Goal: Information Seeking & Learning: Check status

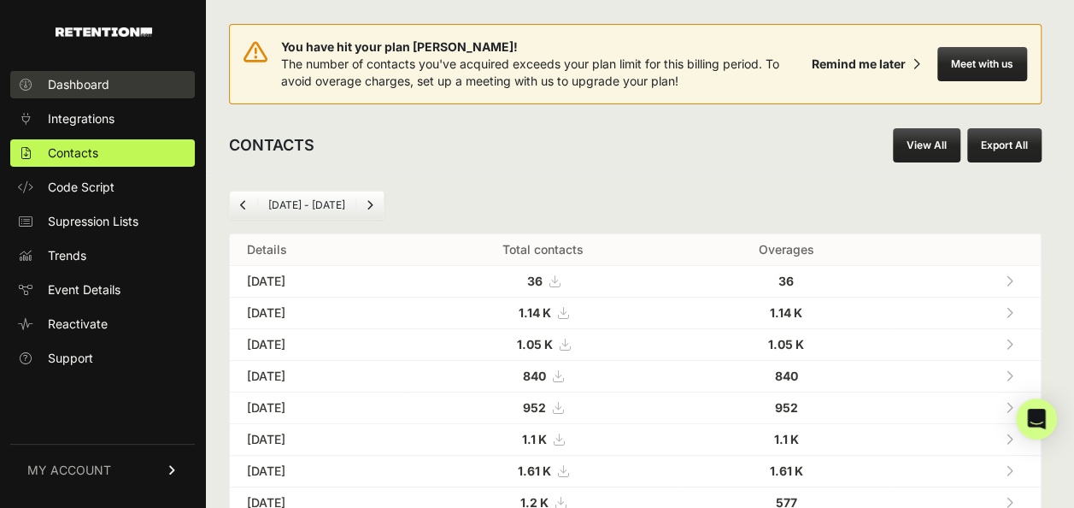
click at [139, 89] on link "Dashboard" at bounding box center [102, 84] width 185 height 27
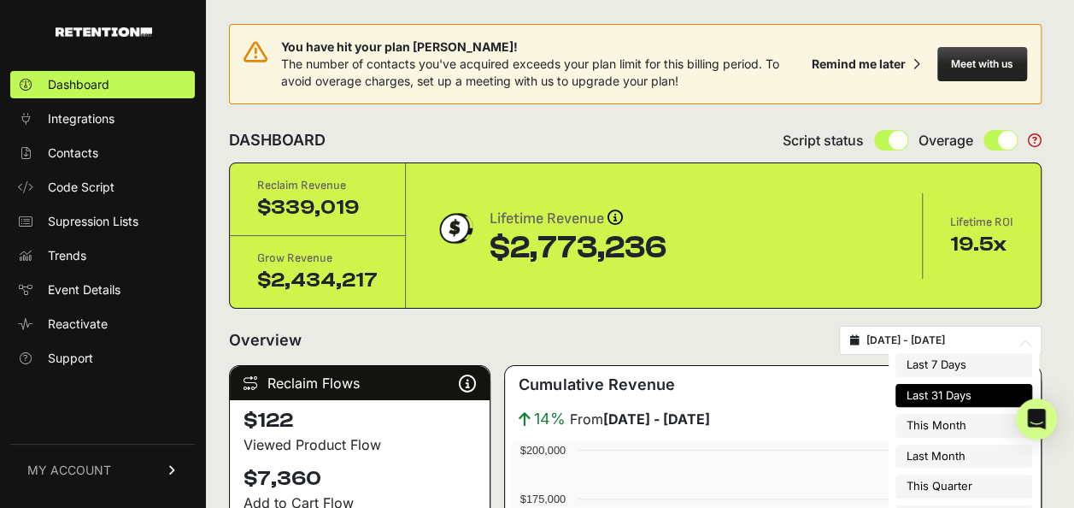
click at [932, 344] on input "[DATE] - [DATE]" at bounding box center [949, 340] width 164 height 14
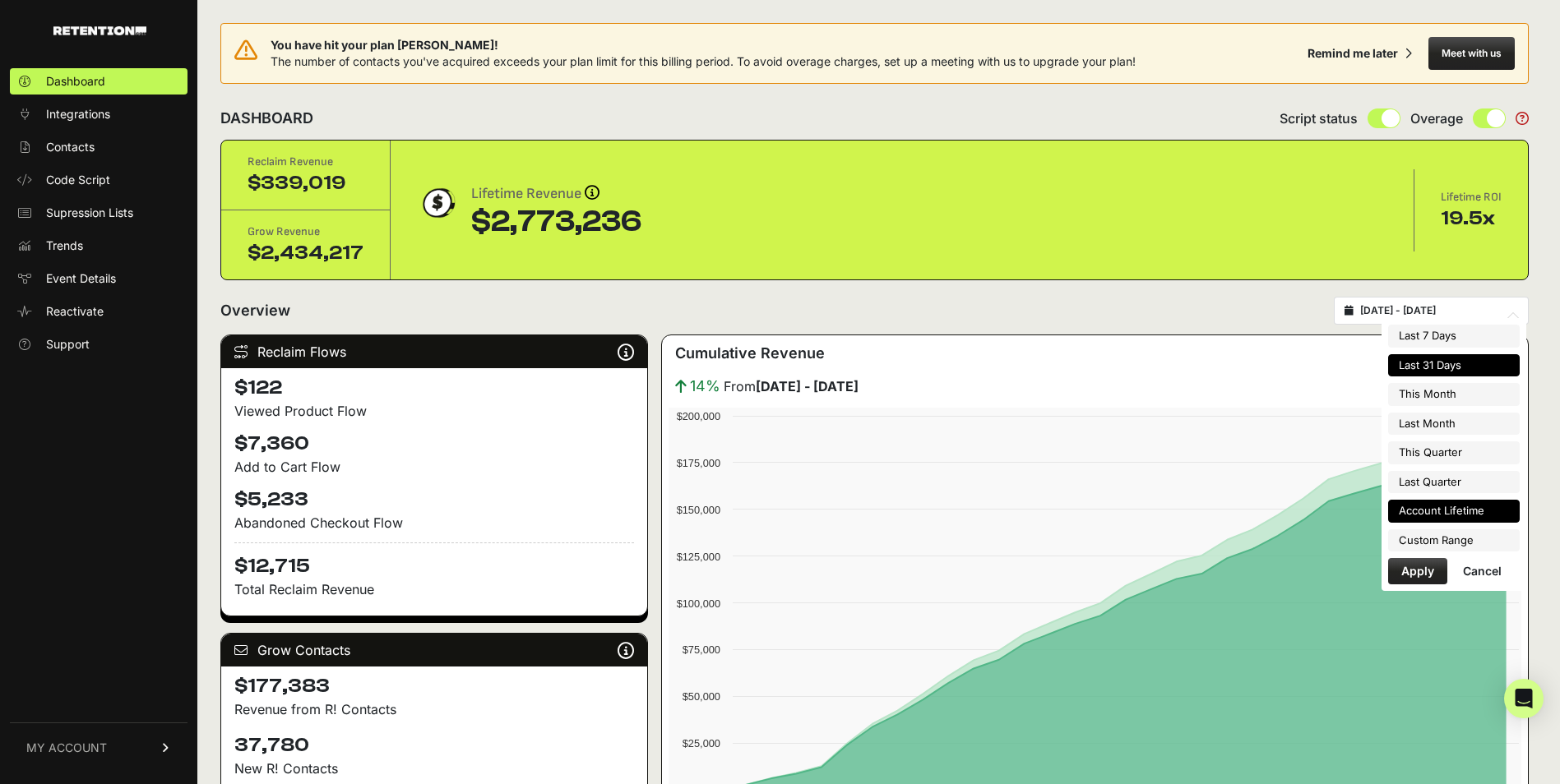
type input "[DATE]"
type input "2025-09-30"
type input "2025-04-01"
type input "2025-06-30"
type input "2025-08-09"
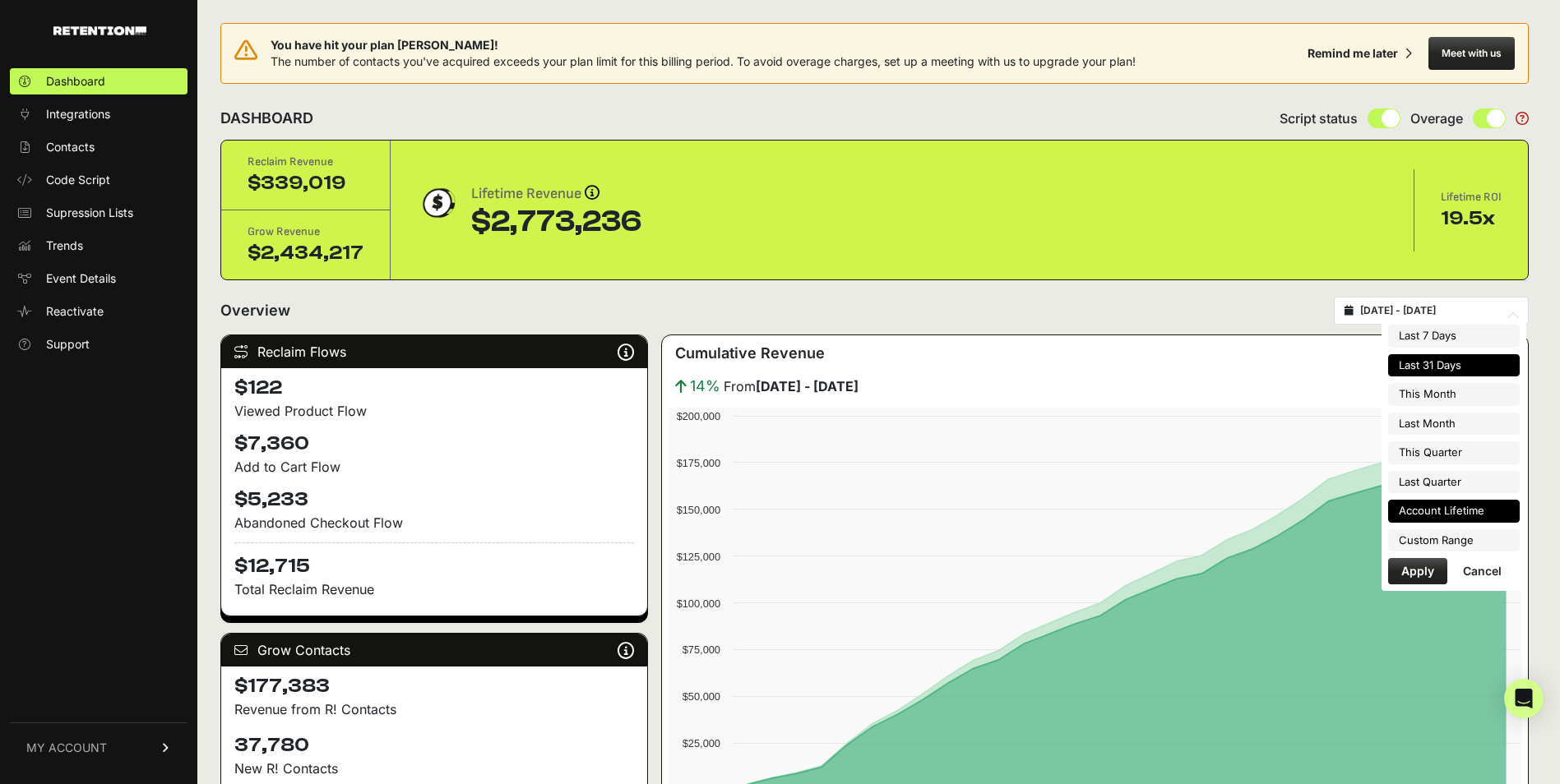
type input "2025-09-08"
click at [1033, 488] on li "Custom Range" at bounding box center [1454, 541] width 132 height 23
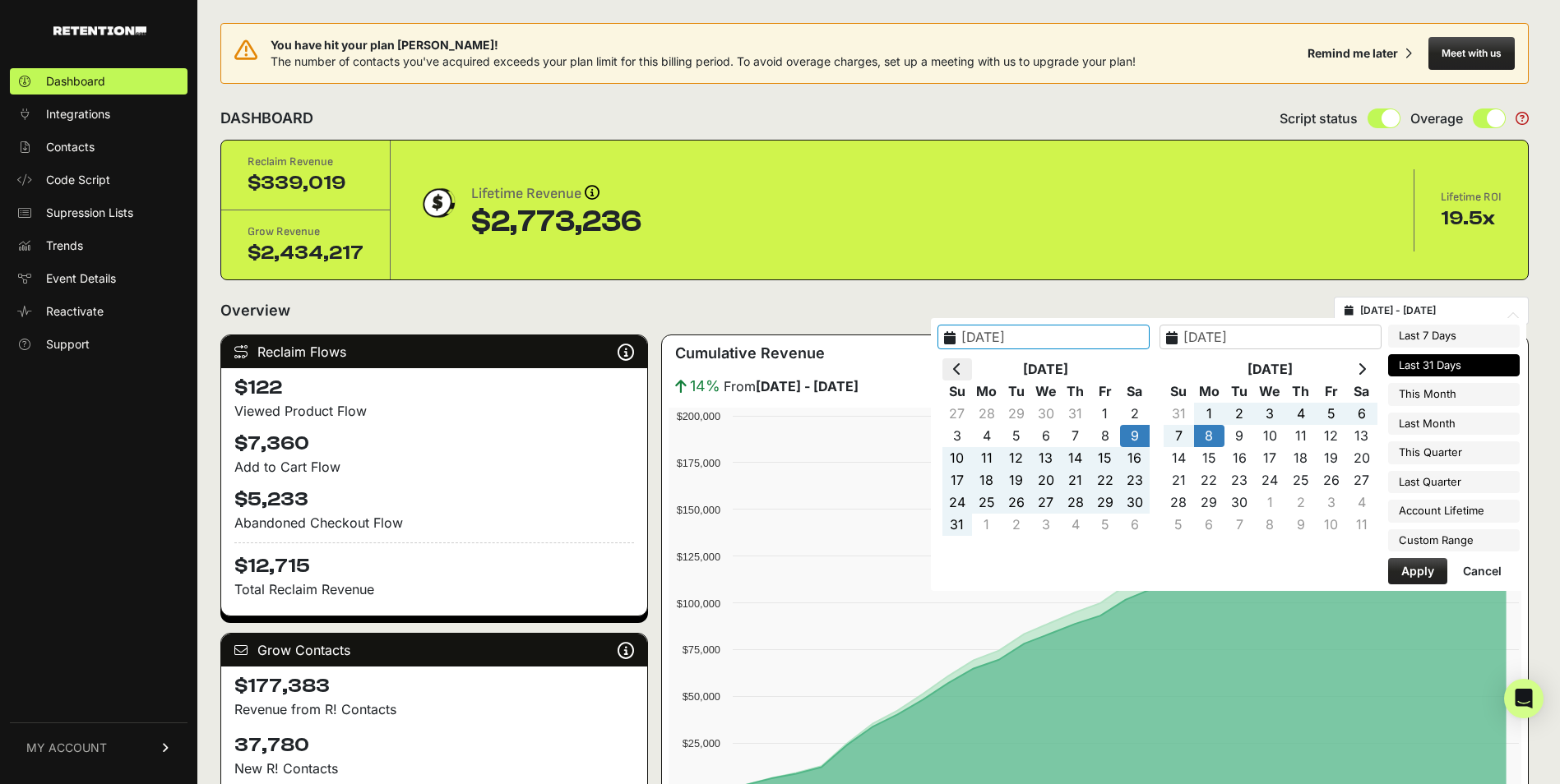
click at [972, 373] on th at bounding box center [957, 369] width 30 height 22
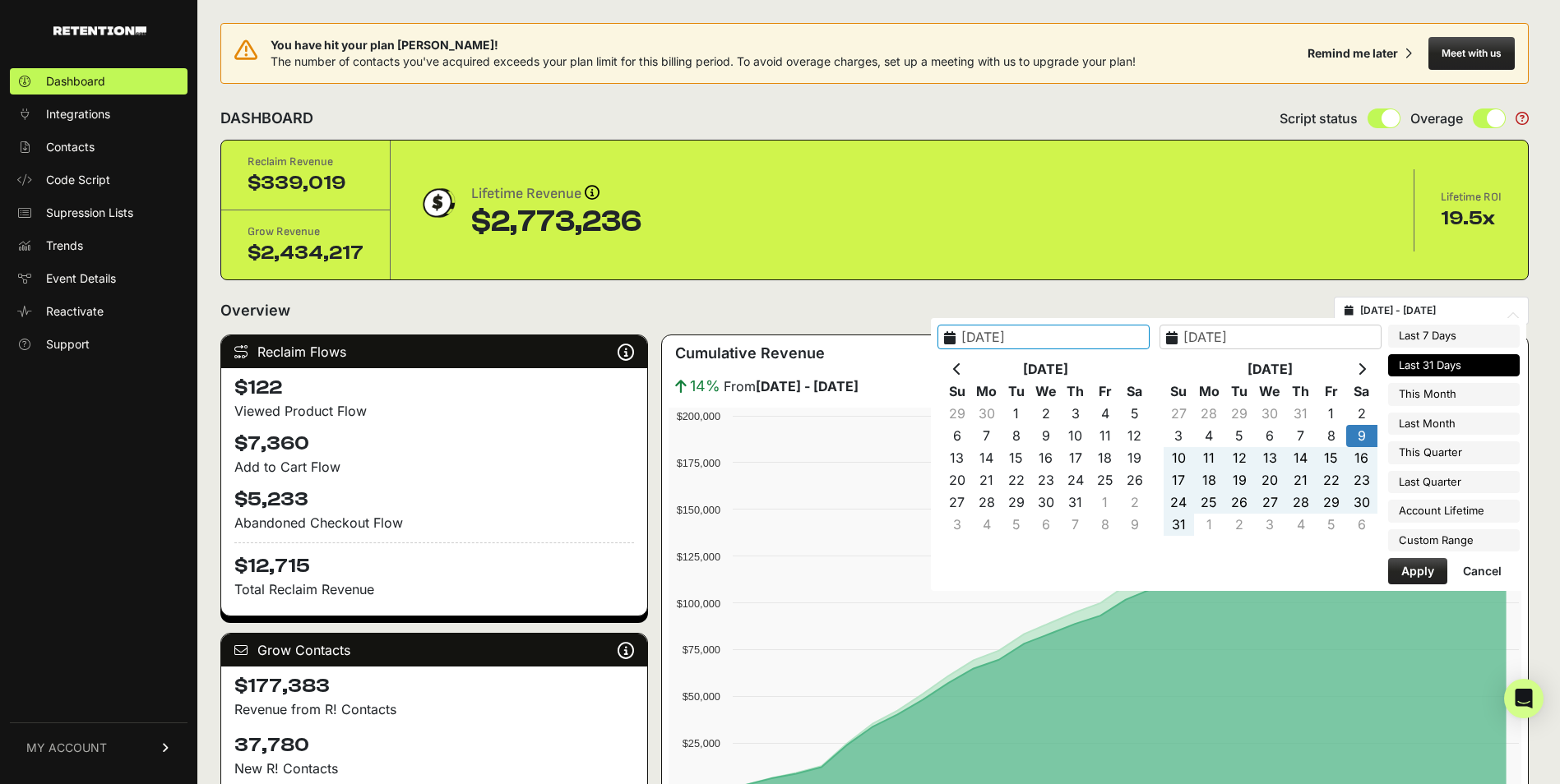
click at [972, 373] on th at bounding box center [957, 369] width 30 height 22
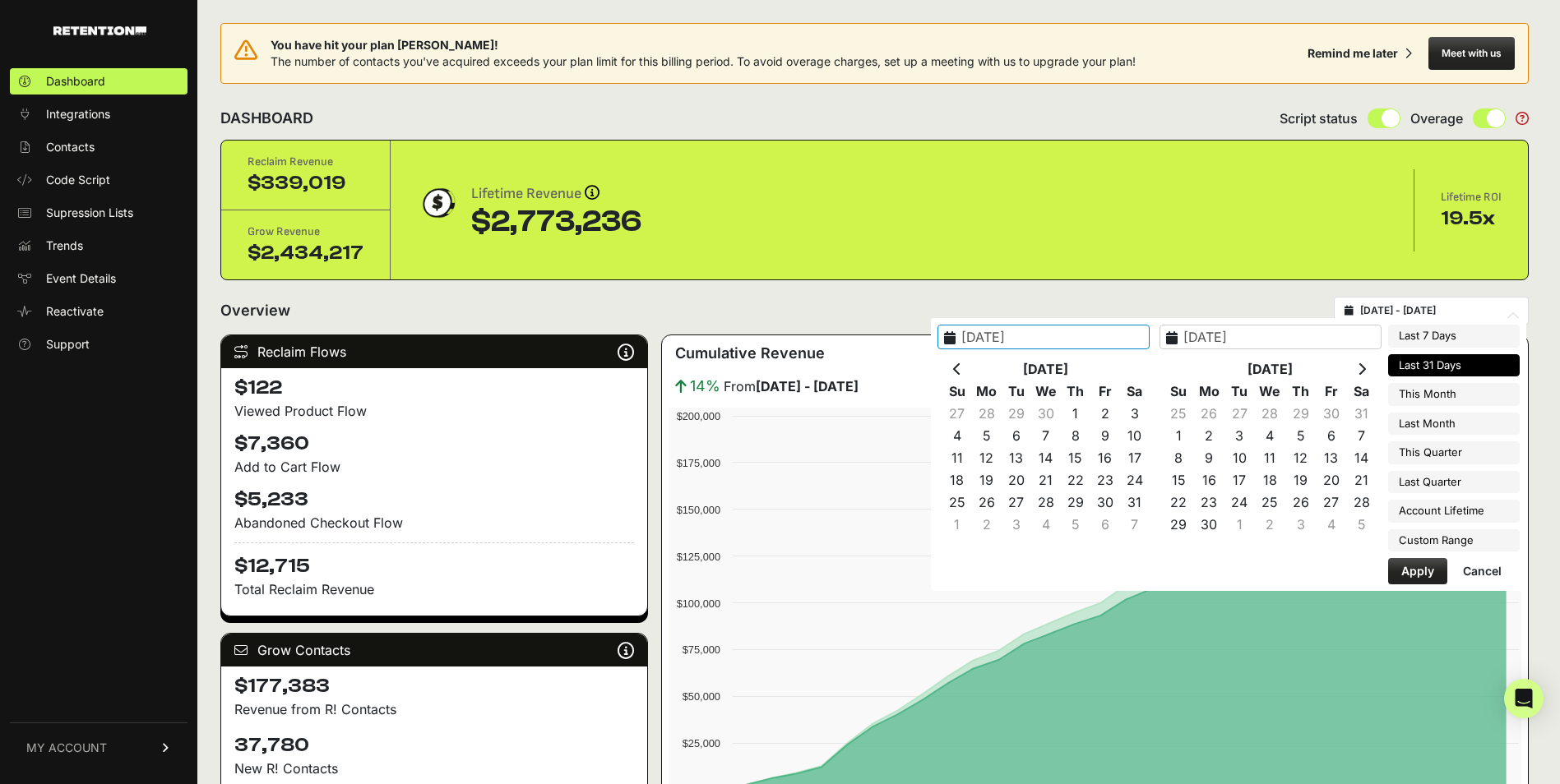
click at [972, 373] on th at bounding box center [957, 369] width 30 height 22
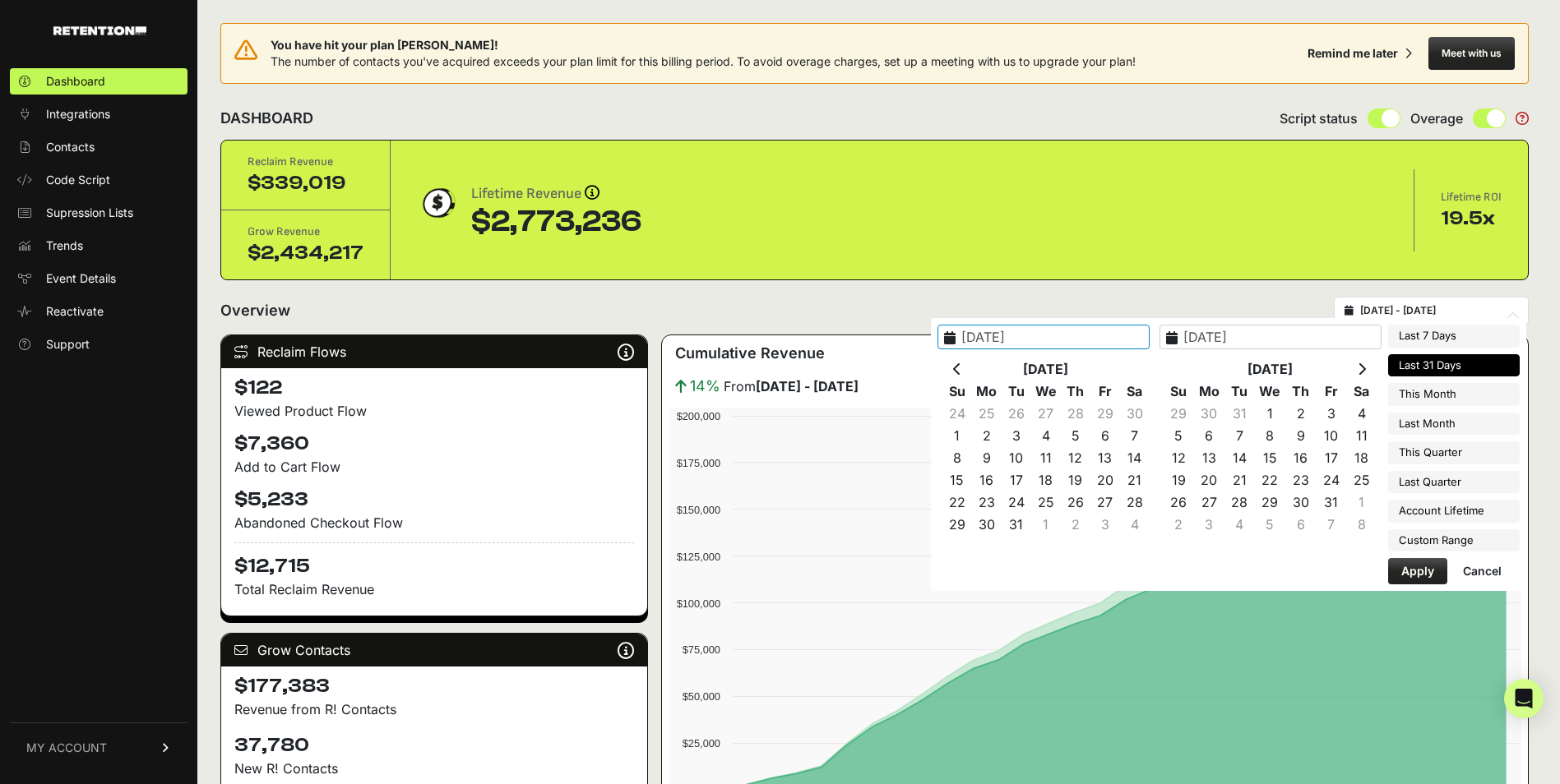
click at [972, 373] on th at bounding box center [957, 369] width 30 height 22
type input "2025-09-01"
type input "2025-09-30"
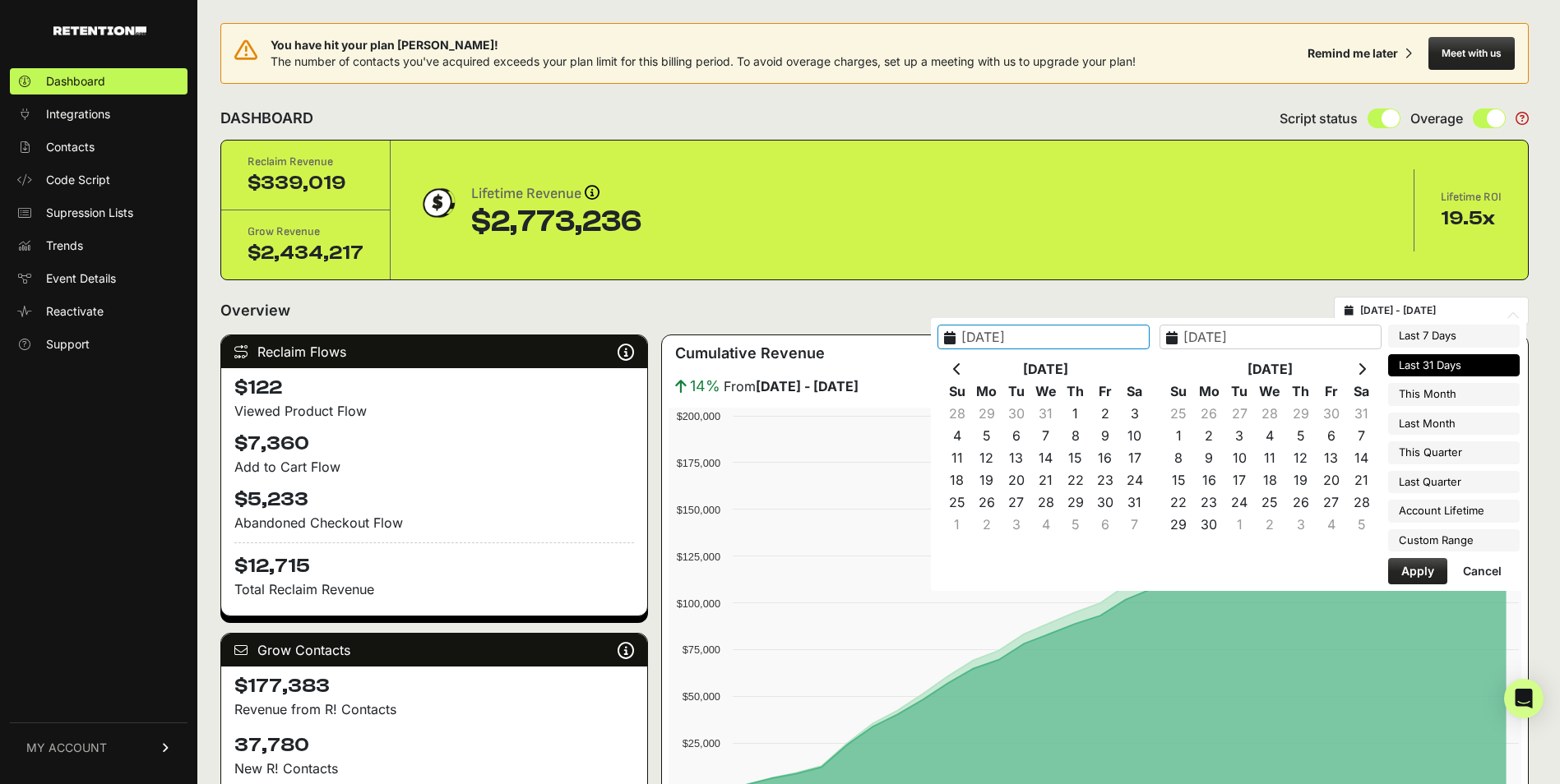
type input "2025-08-09"
type input "2025-09-08"
type input "2024-09-06"
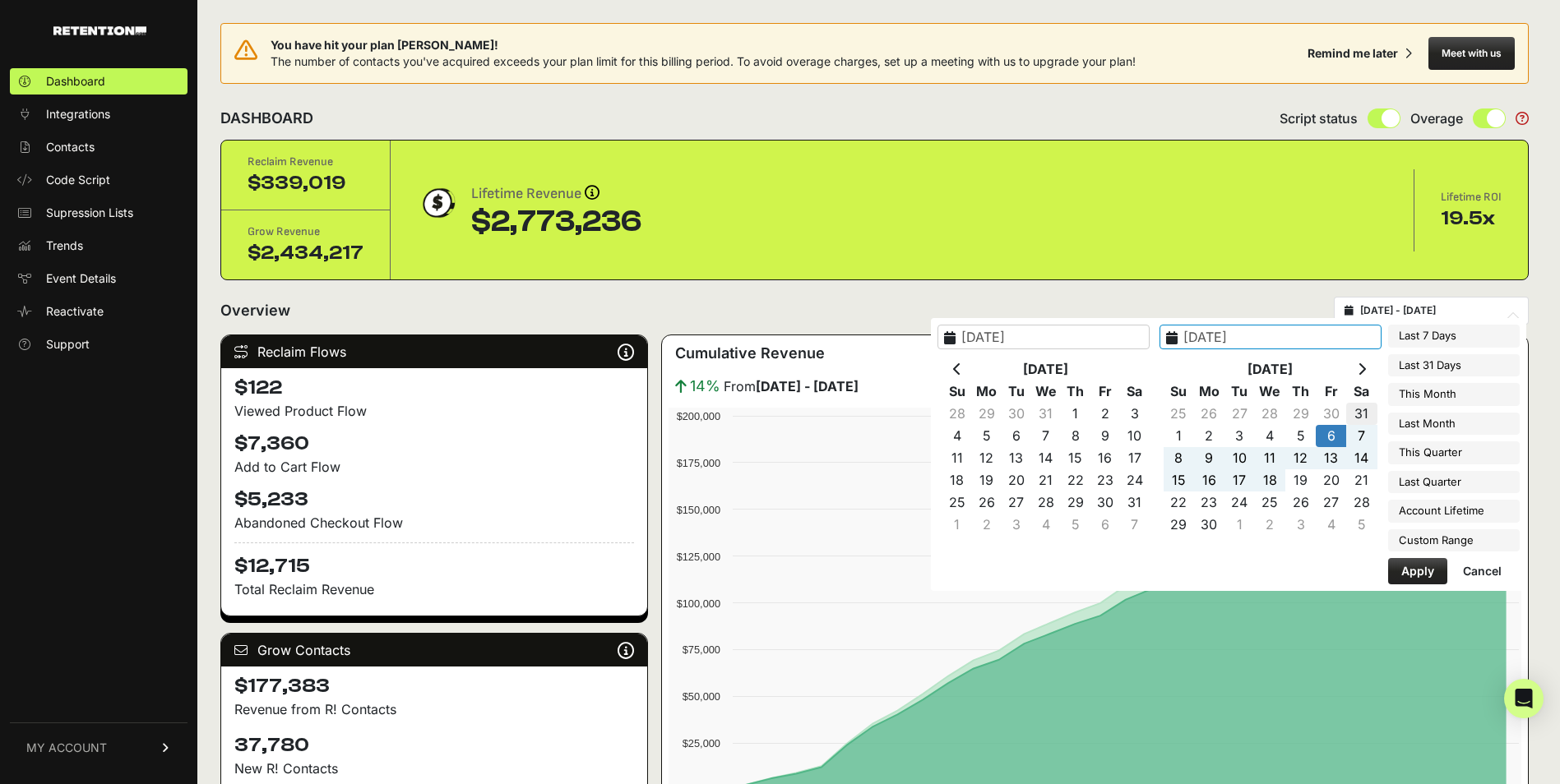
type input "2024-08-31"
type input "2025-09-01"
type input "2025-09-30"
type input "2025-08-01"
type input "2025-08-31"
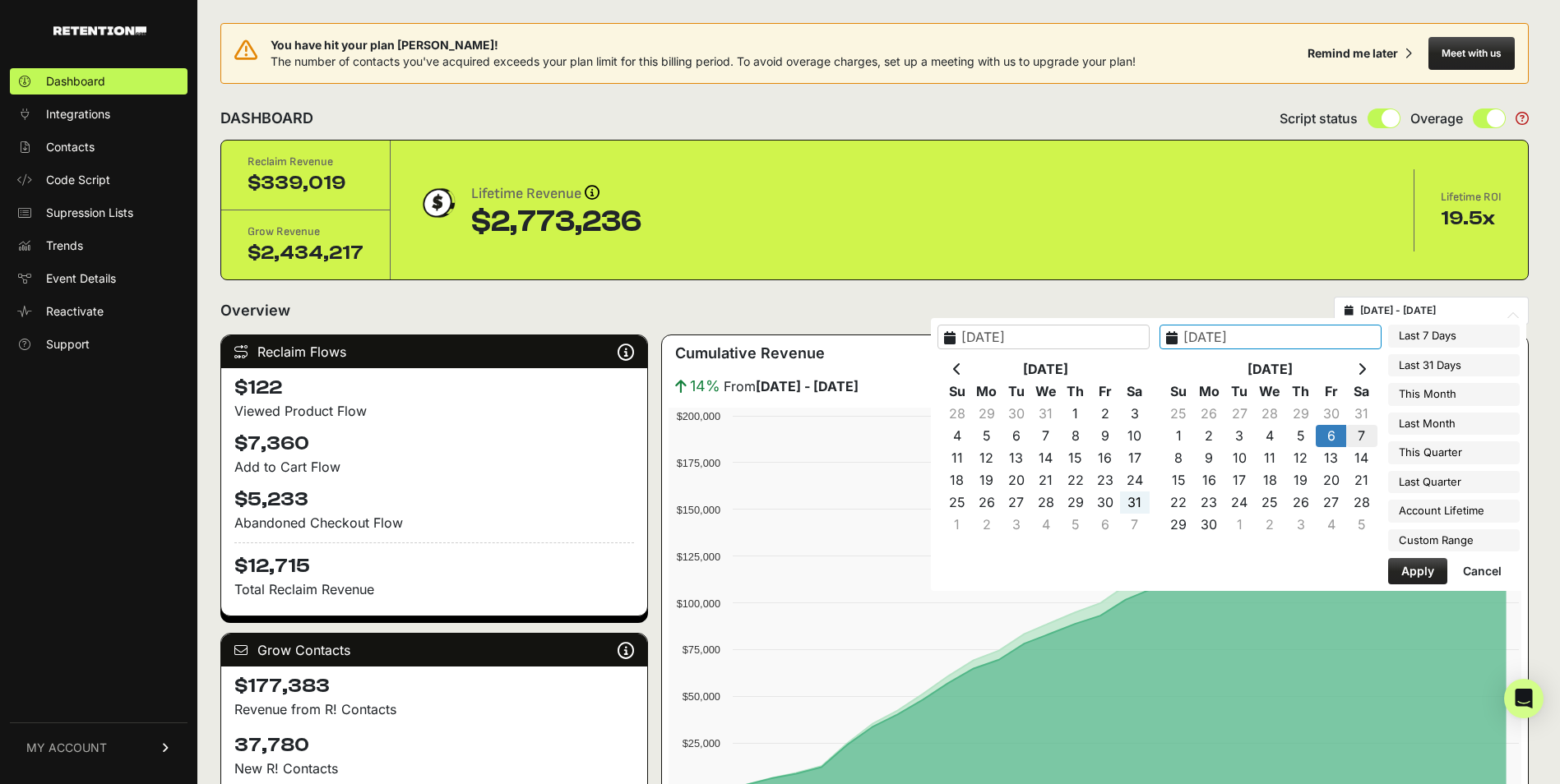
type input "2024-09-06"
type input "2024-09-07"
type input "2025-09-02"
type input "2025-09-08"
type input "2025-04-01"
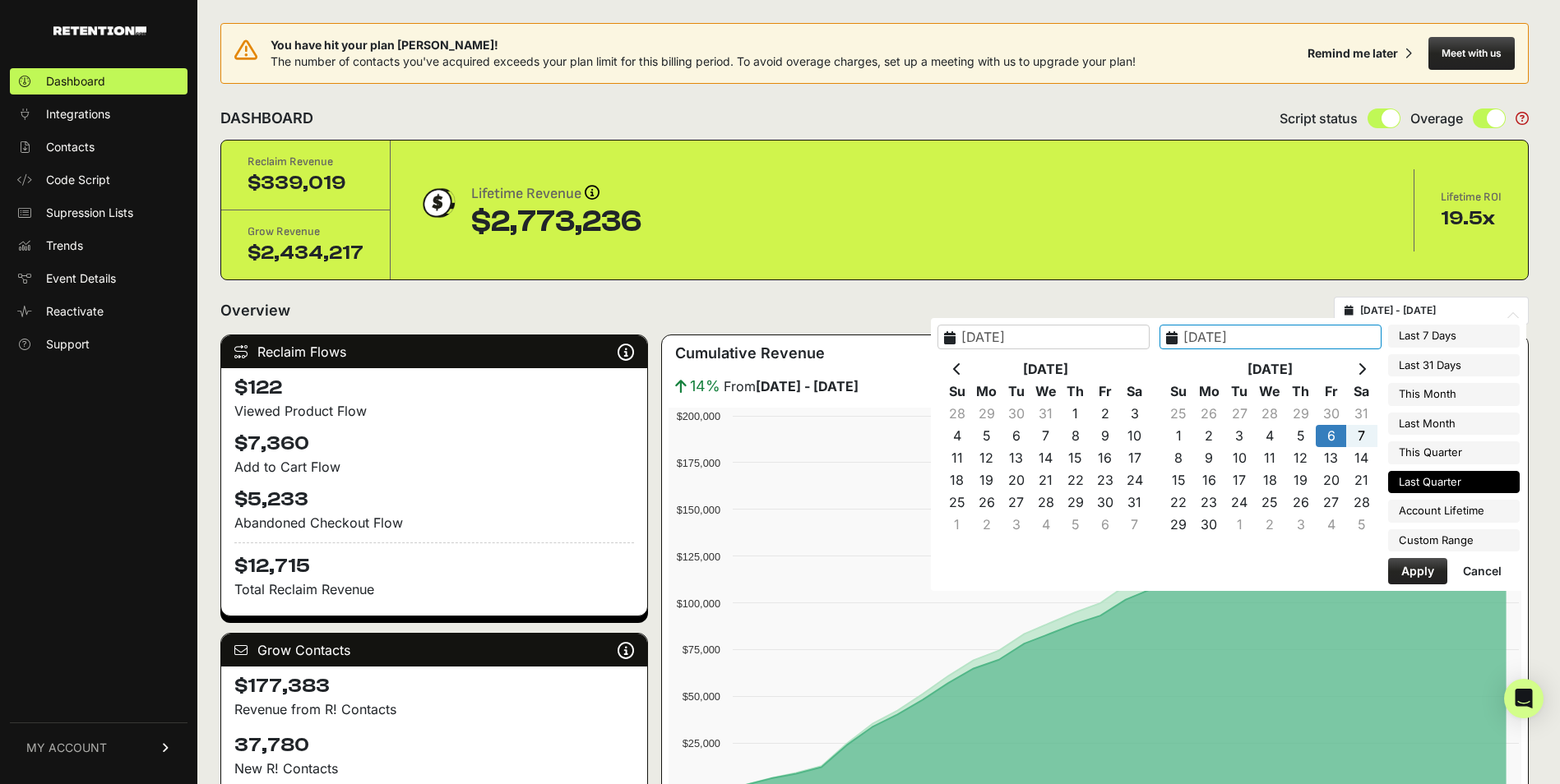
type input "2025-06-30"
type input "2024-09-06"
type input "2024-09-14"
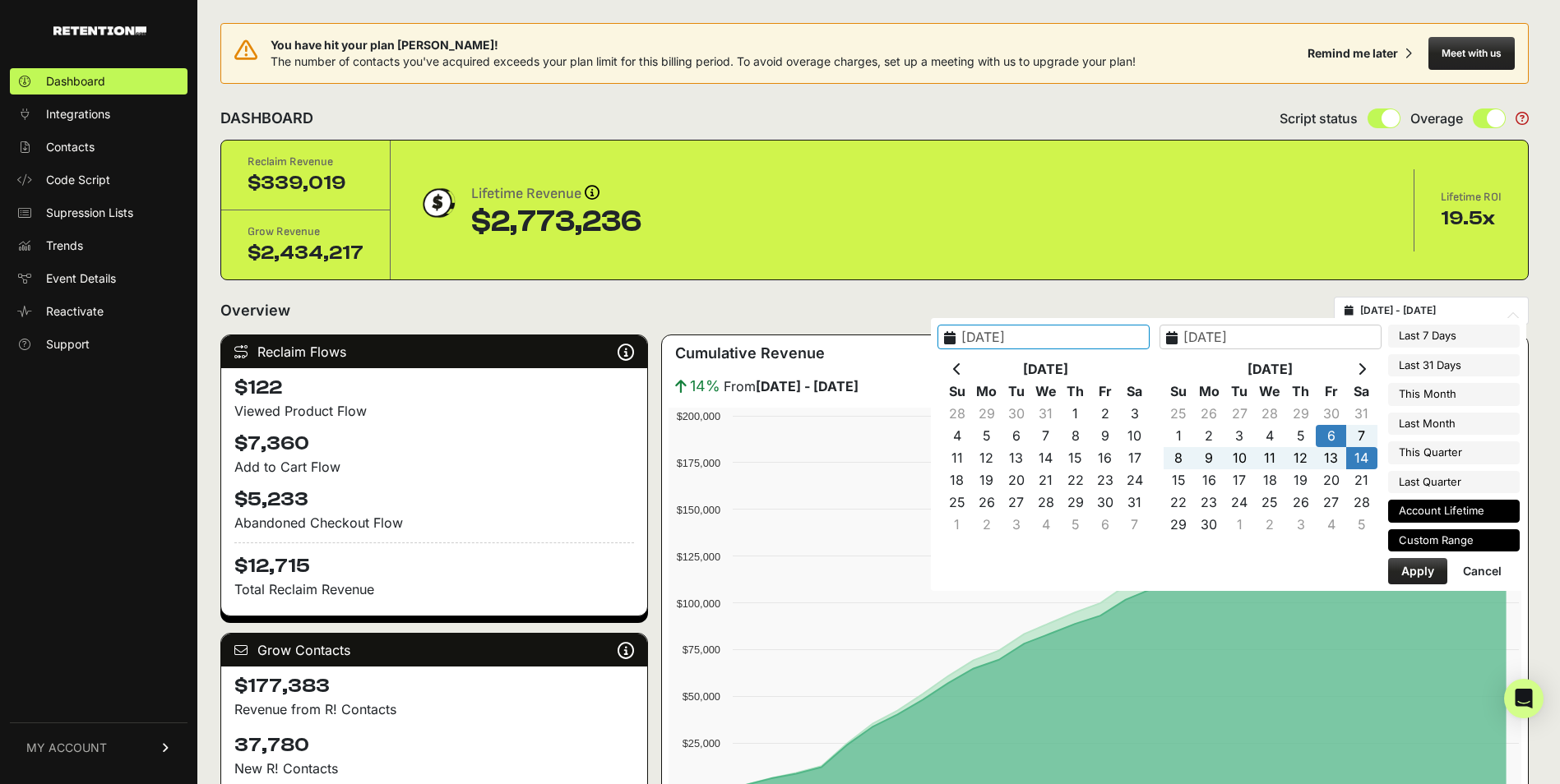
type input "2025-04-01"
type input "2025-06-30"
type input "2024-09-06"
type input "2024-09-14"
type input "2022-08-17"
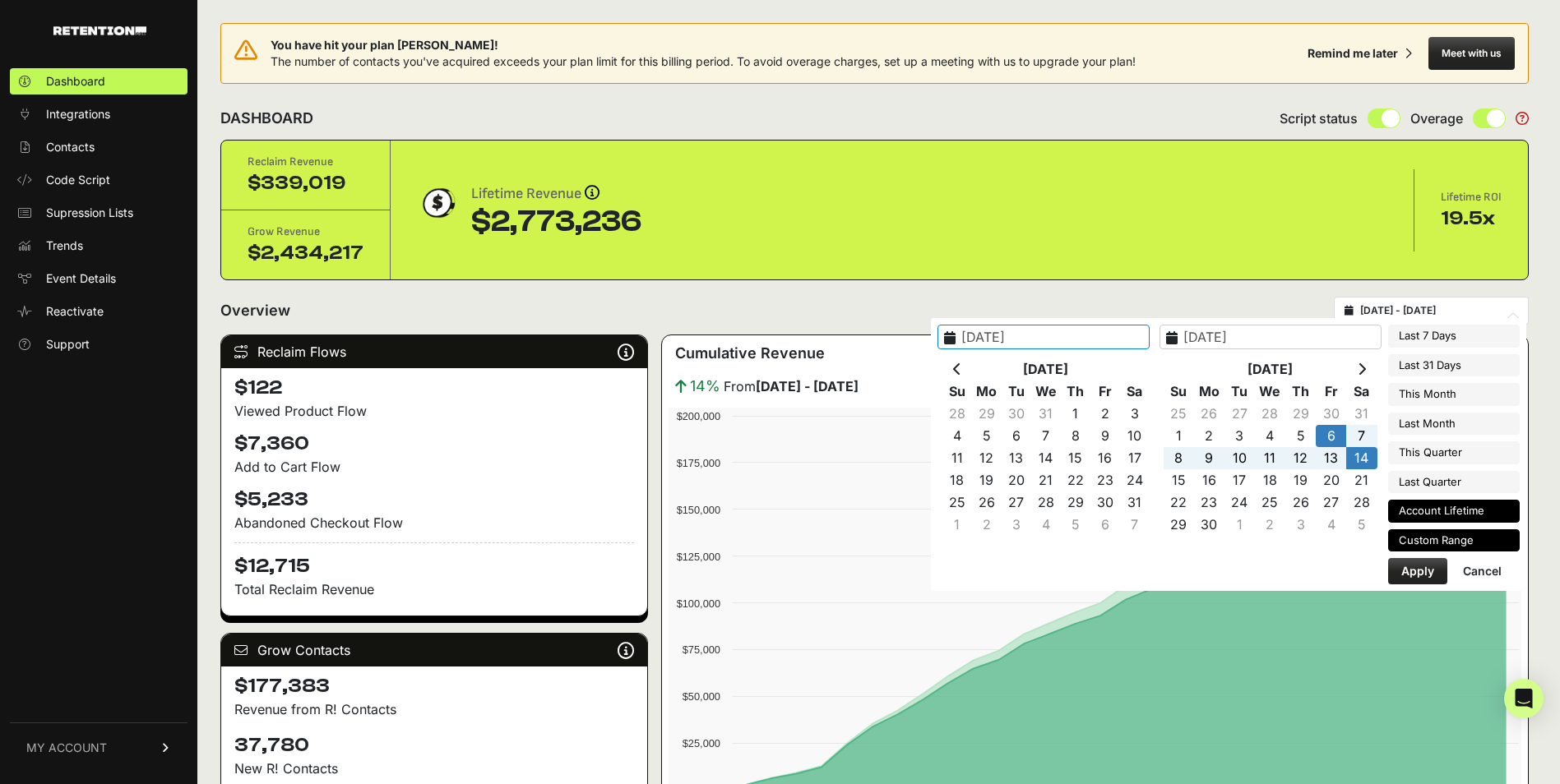
type input "2025-09-08"
type input "2024-09-06"
type input "2024-09-14"
click at [1033, 488] on button "Apply" at bounding box center [1419, 570] width 60 height 26
type input "2024-09-06 - 2024-09-14"
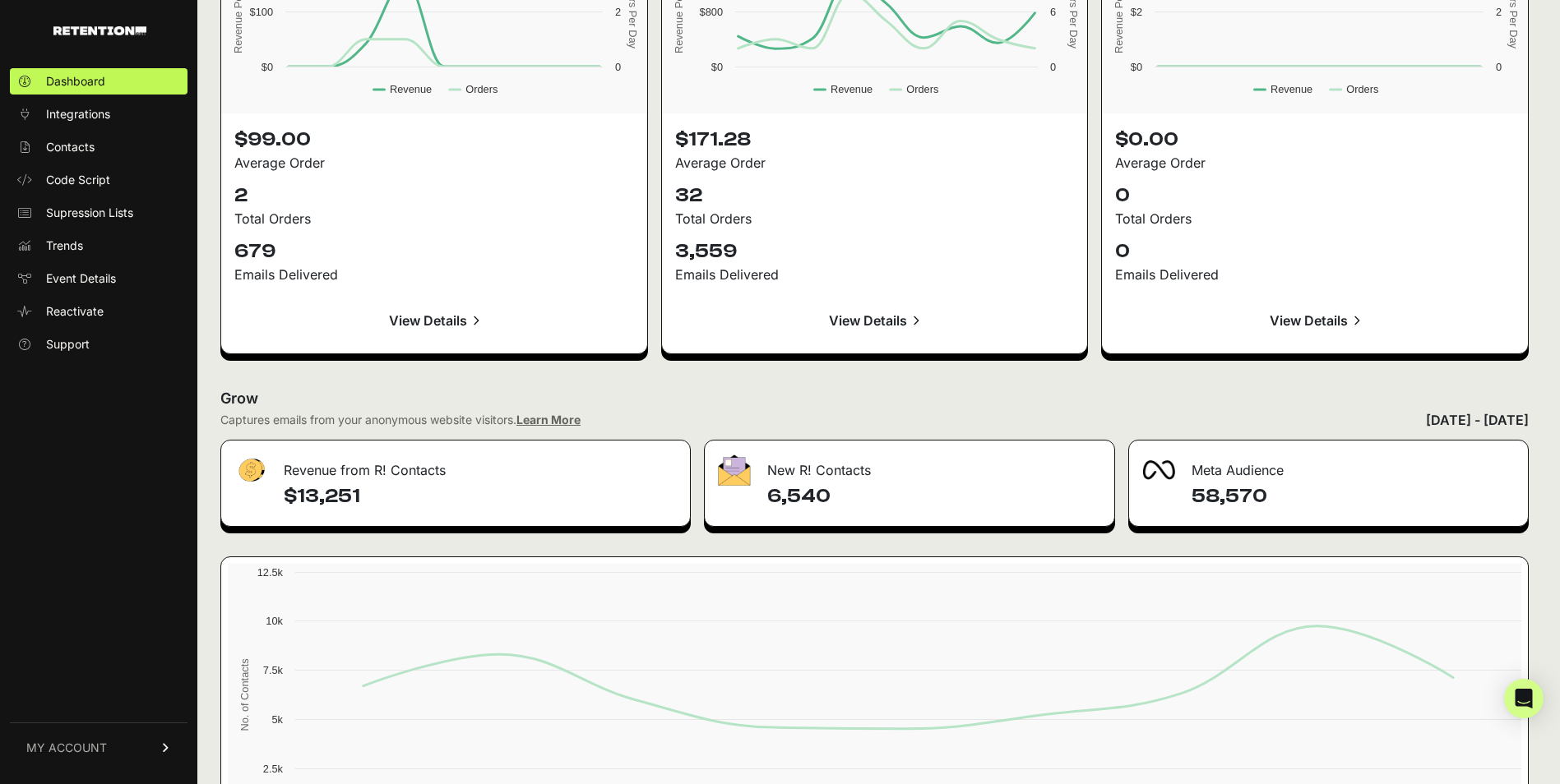
scroll to position [1846, 0]
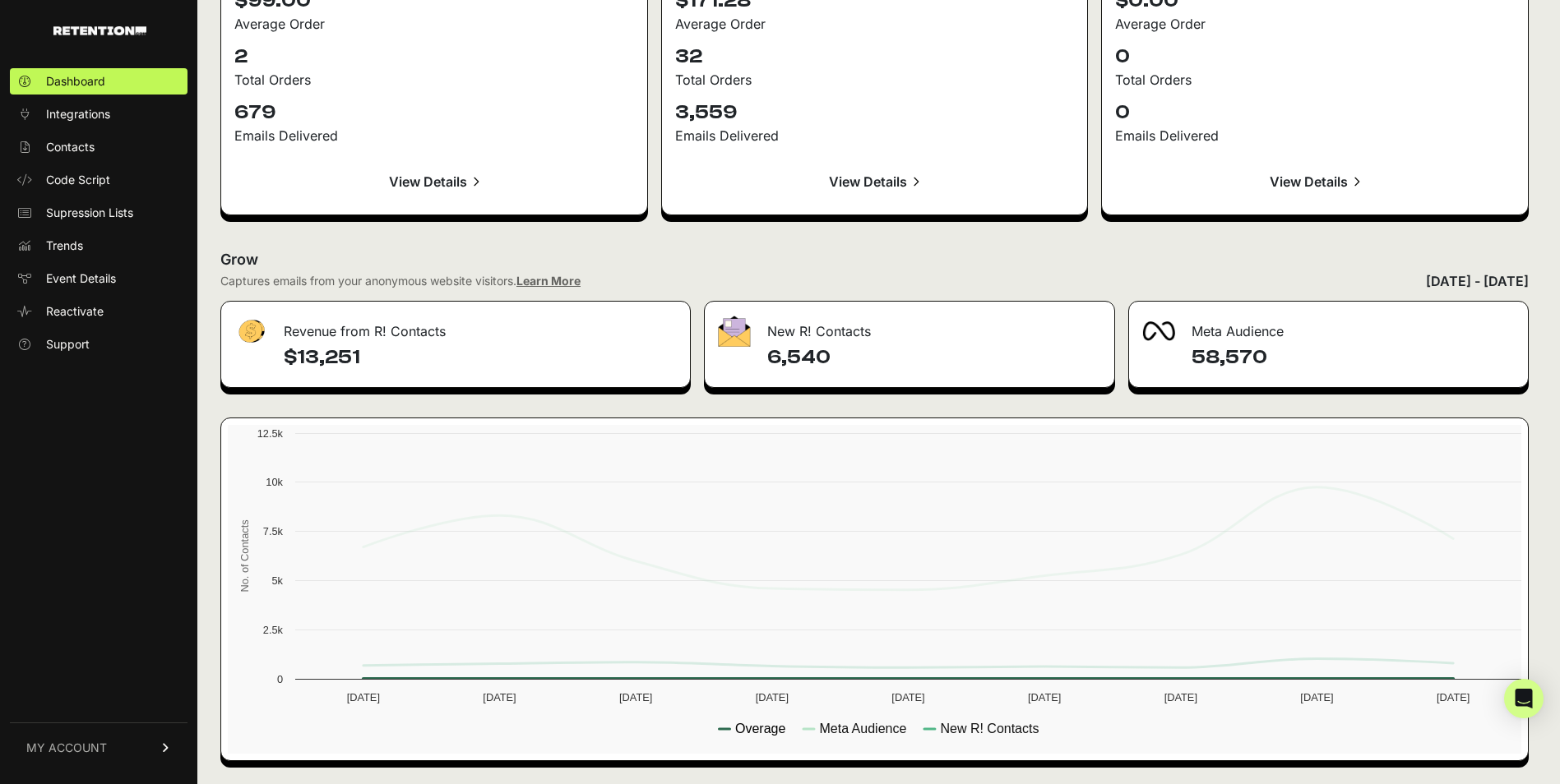
click at [744, 728] on text "Overage" at bounding box center [760, 728] width 50 height 14
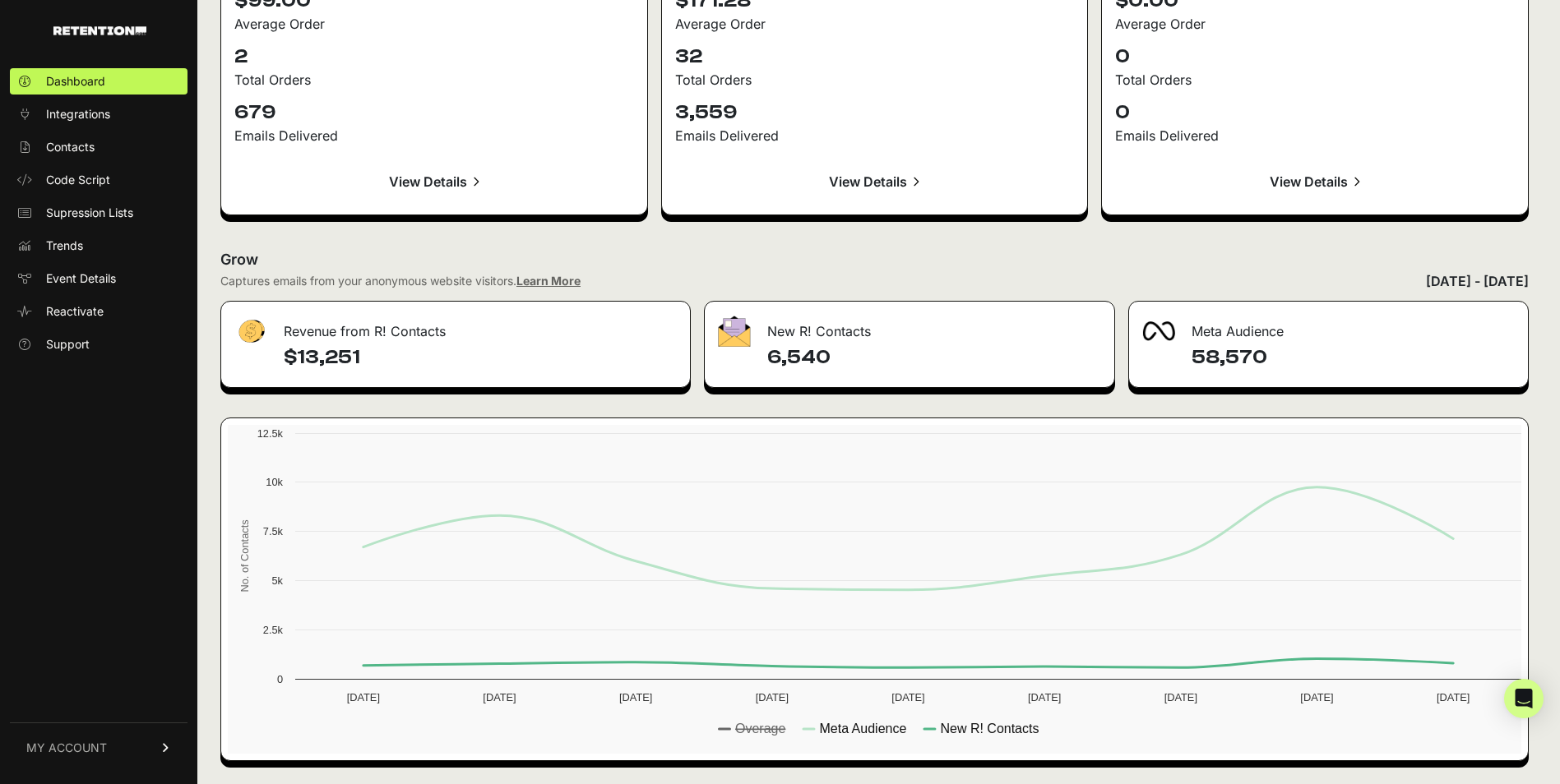
click at [888, 742] on rect at bounding box center [879, 590] width 1302 height 329
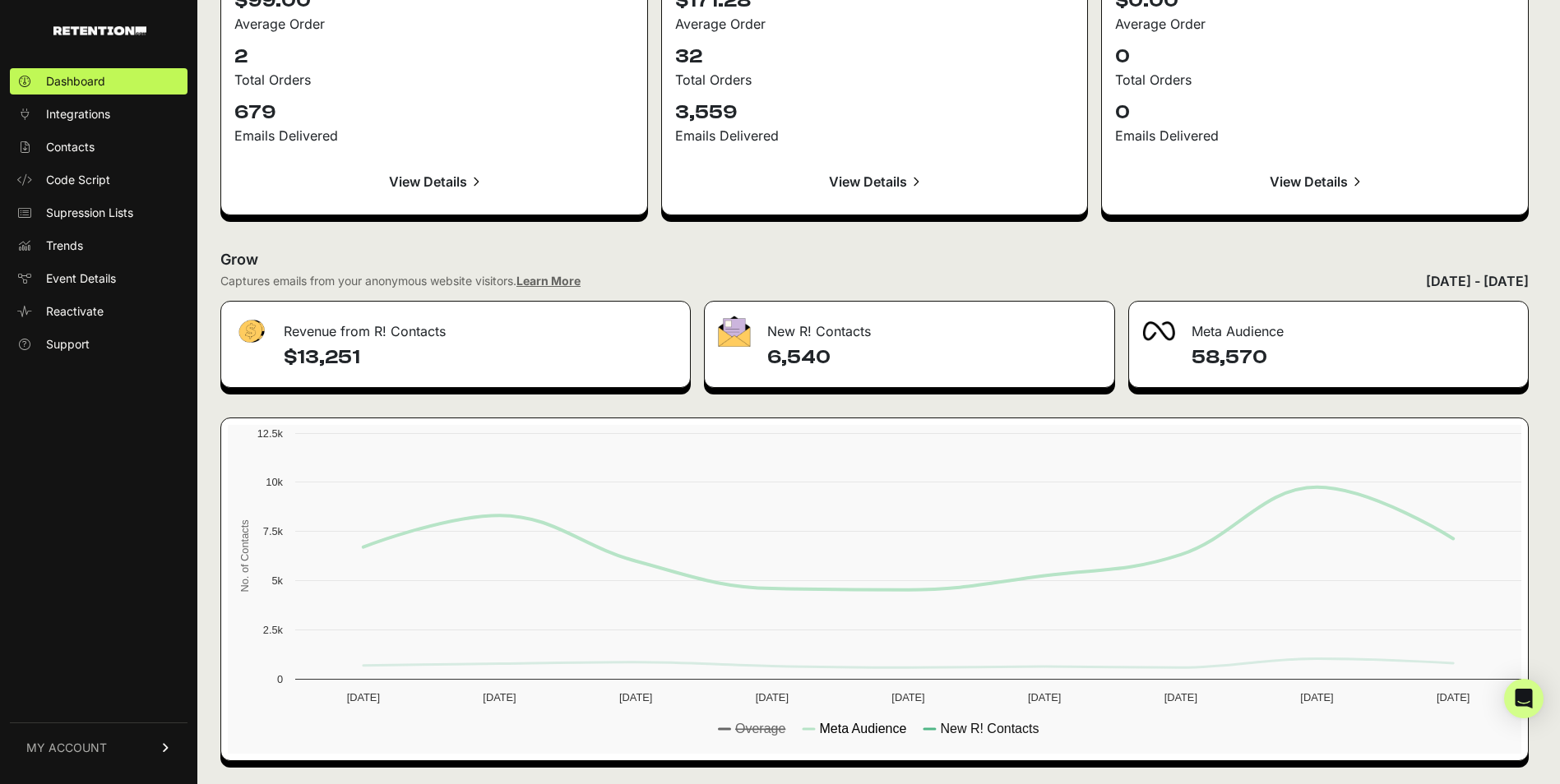
click at [878, 722] on text "Meta Audience" at bounding box center [862, 728] width 88 height 14
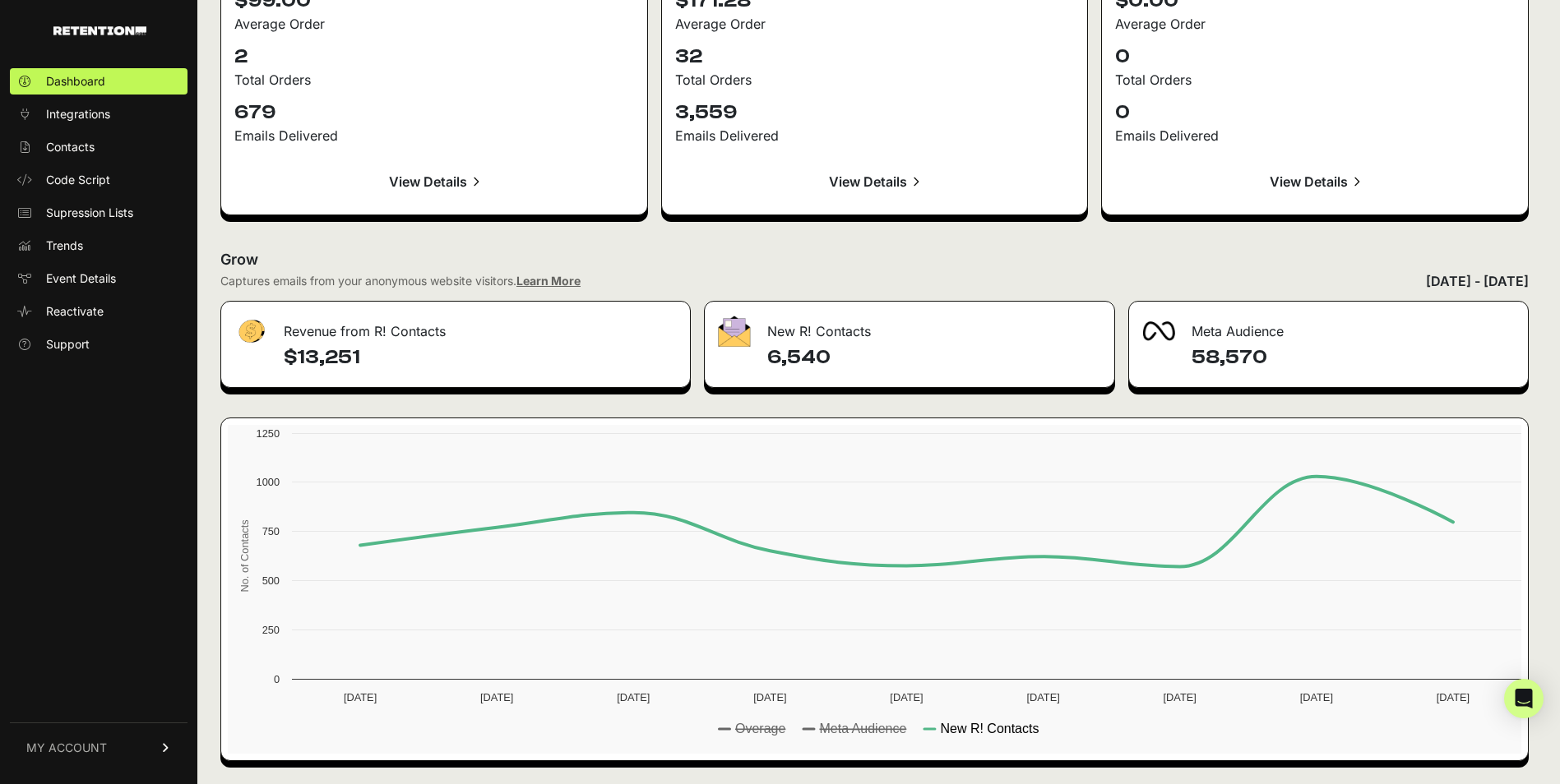
click at [982, 732] on text "New R! Contacts" at bounding box center [989, 728] width 99 height 14
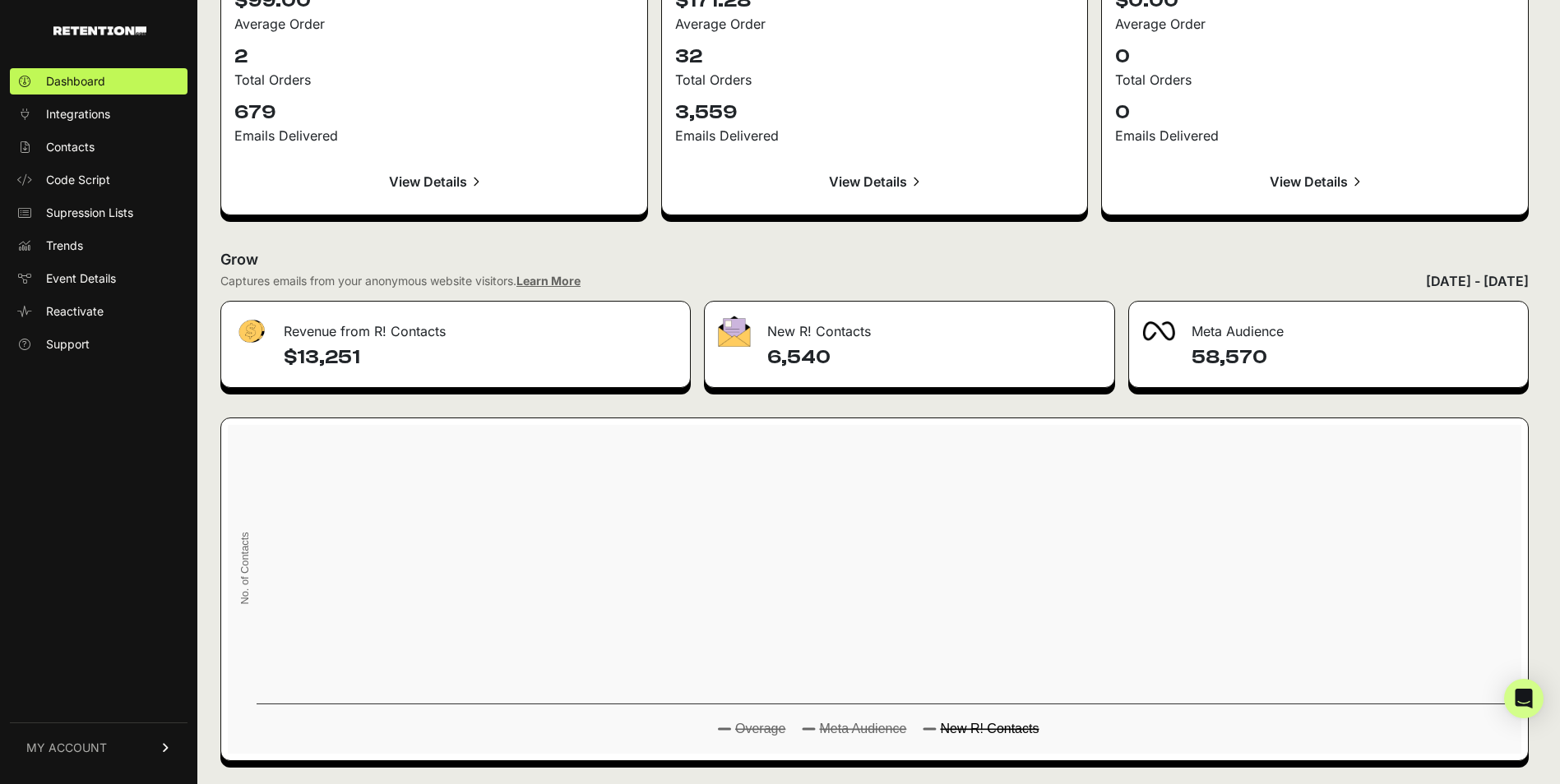
click at [961, 732] on text "New R! Contacts" at bounding box center [989, 728] width 99 height 14
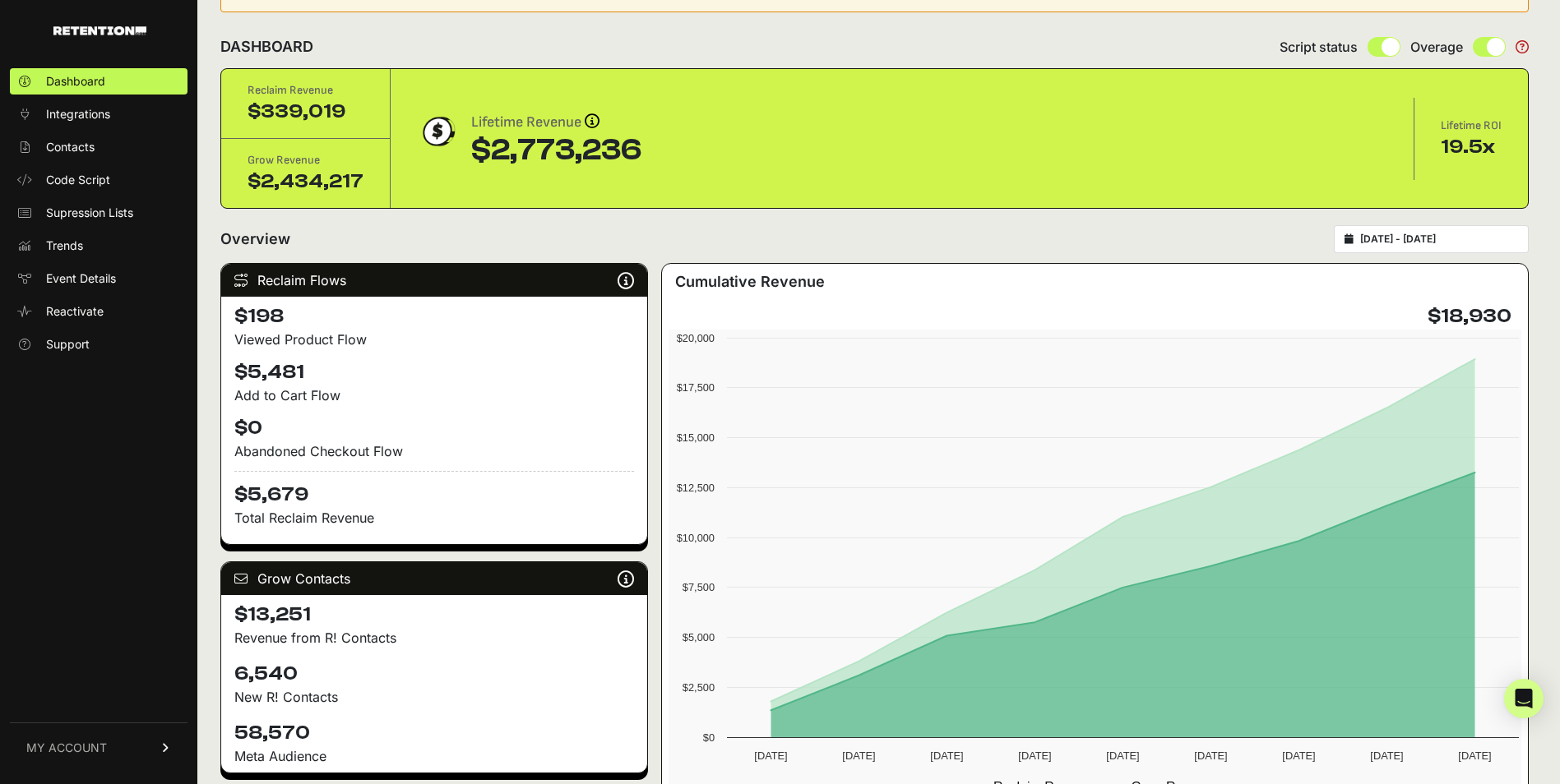
scroll to position [0, 0]
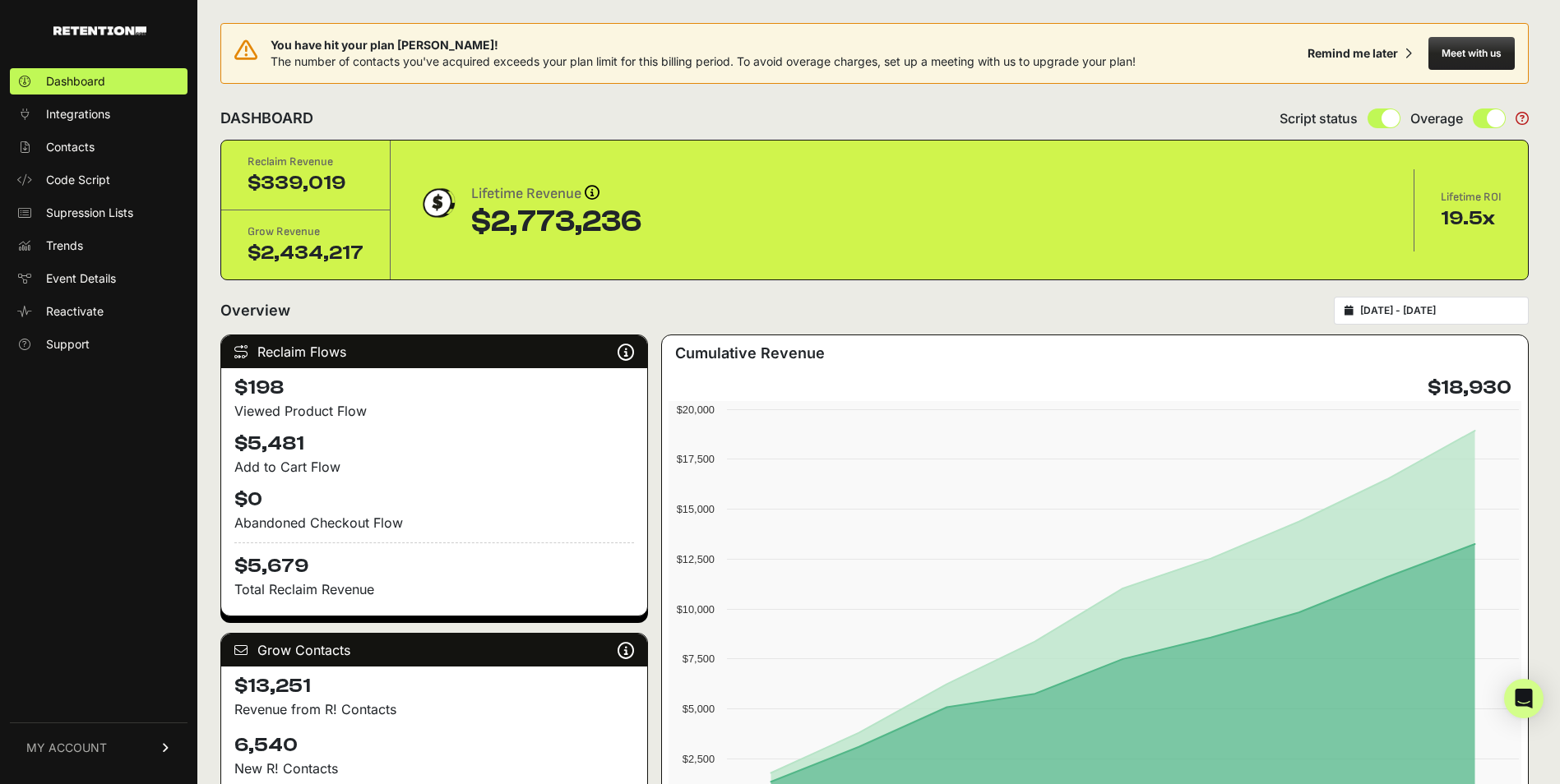
click at [1395, 328] on form "Overview [DATE] - [DATE]" at bounding box center [875, 316] width 1309 height 38
type input "[DATE]"
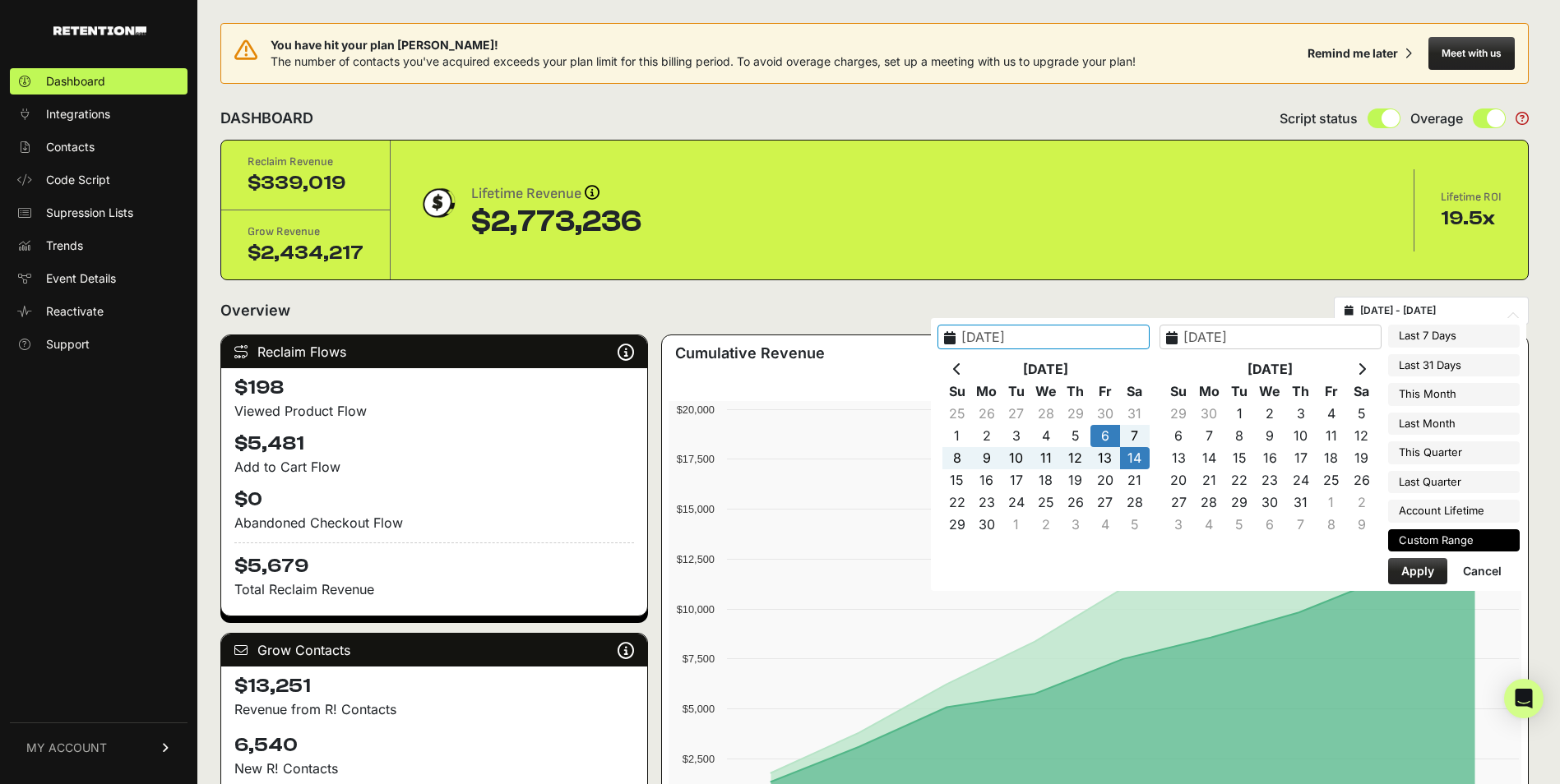
click at [1394, 314] on input "[DATE] - [DATE]" at bounding box center [1440, 311] width 158 height 13
type input "2024-09-22"
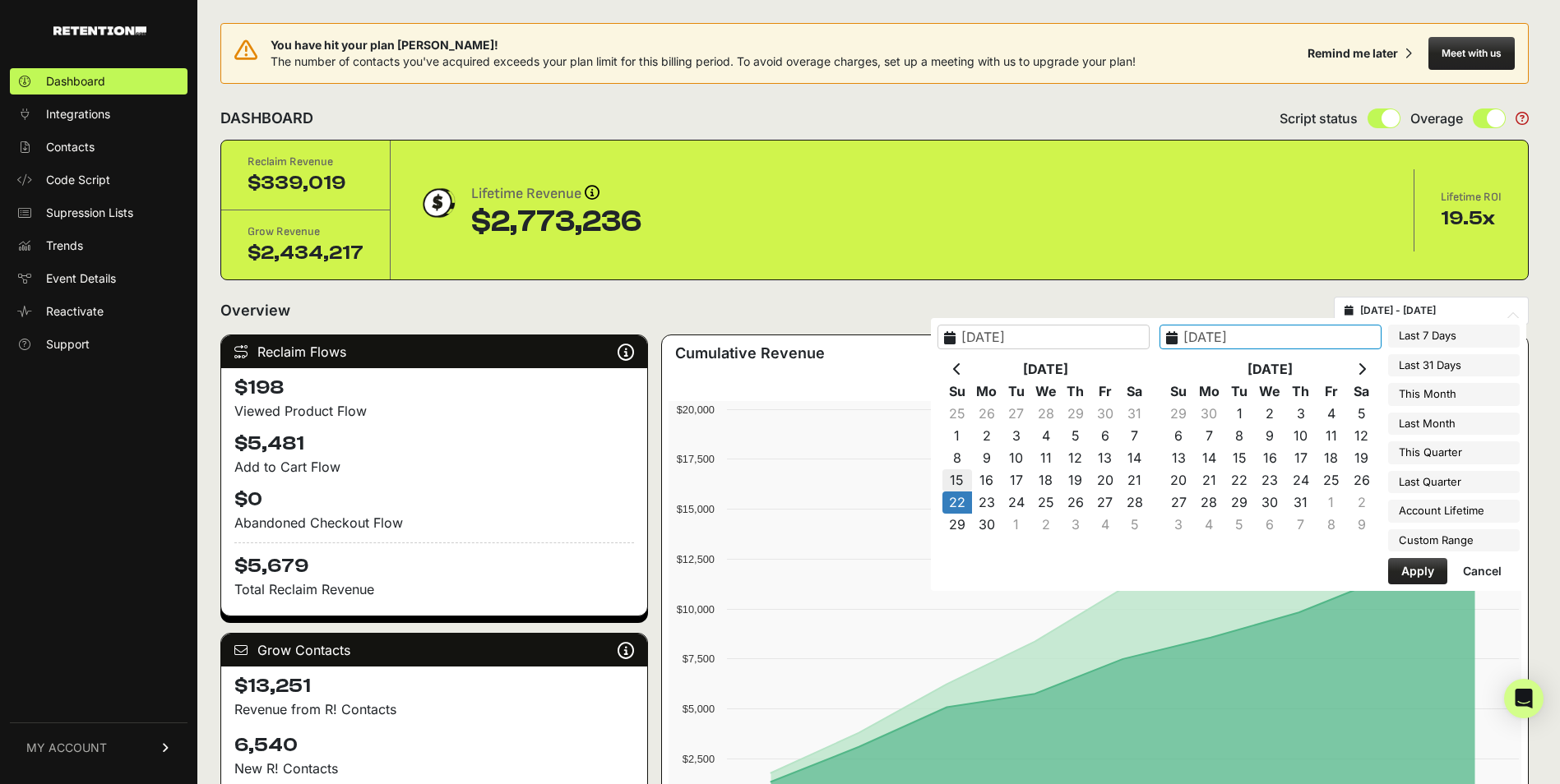
type input "[DATE]"
type input "2024-09-30"
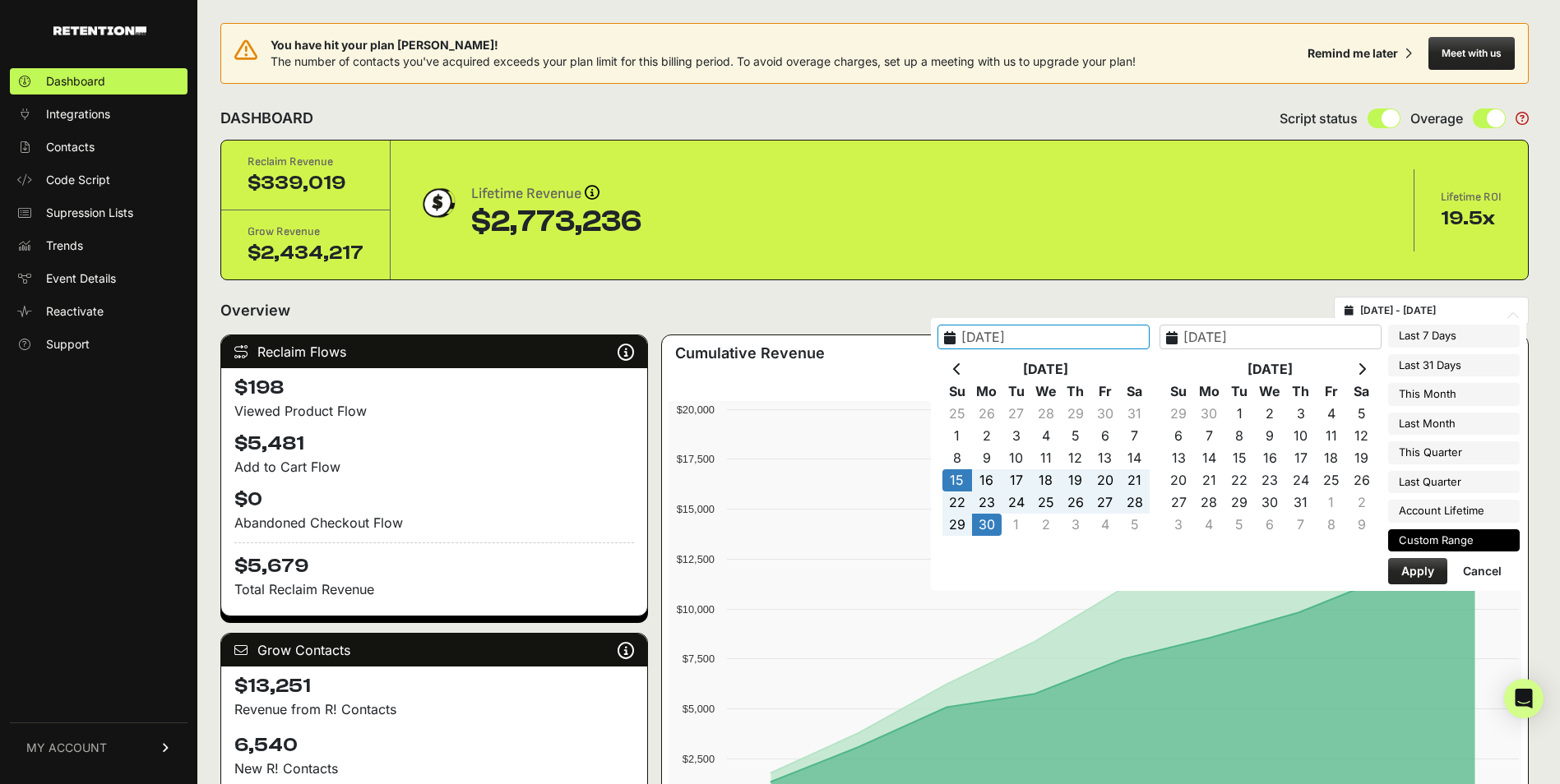
type input "[DATE]"
click at [1415, 580] on button "Apply" at bounding box center [1419, 570] width 60 height 26
type input "[DATE] - [DATE]"
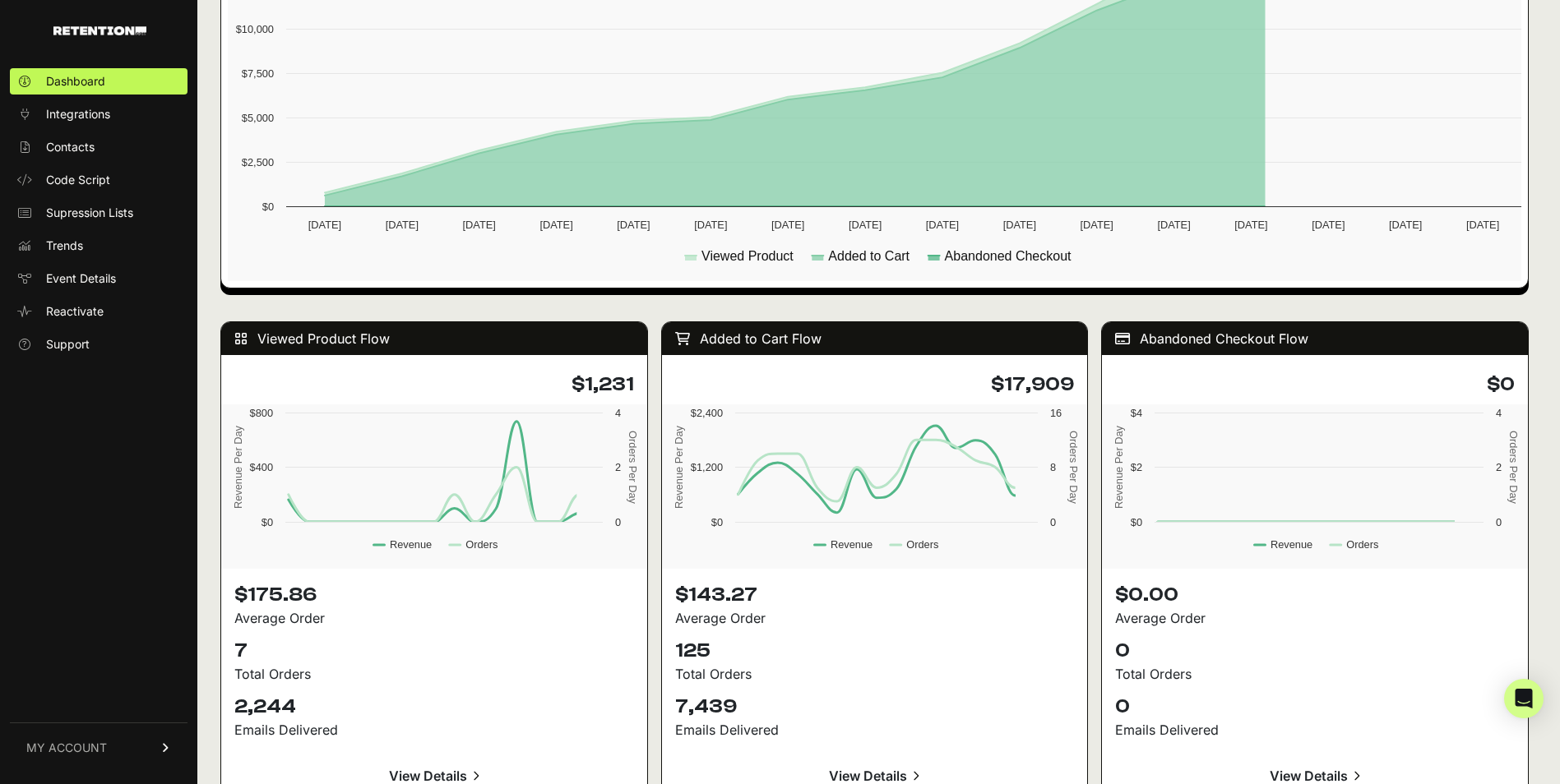
scroll to position [1846, 0]
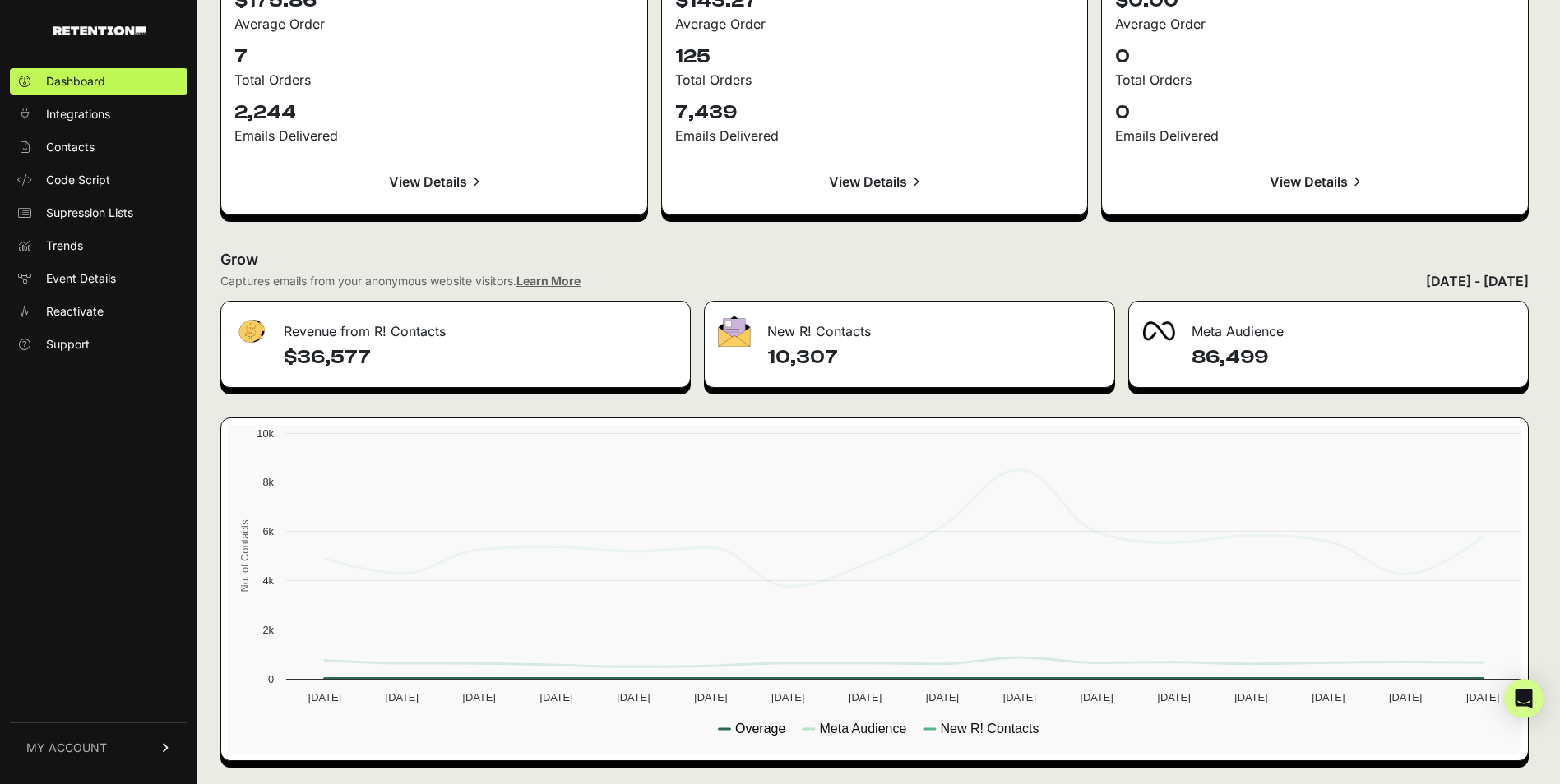
click at [744, 729] on text "Overage" at bounding box center [760, 728] width 50 height 14
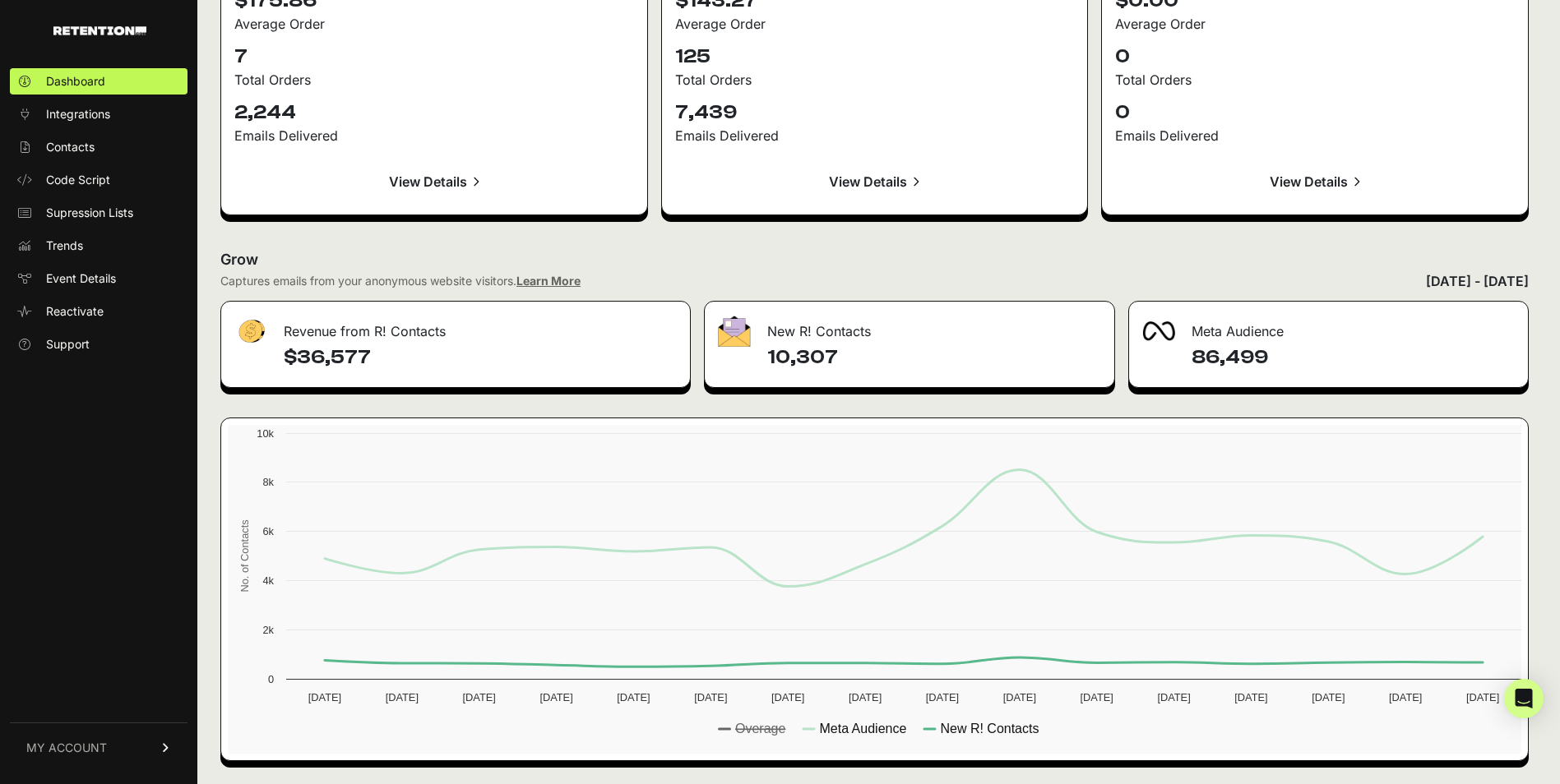
click at [818, 728] on rect at bounding box center [879, 590] width 1302 height 329
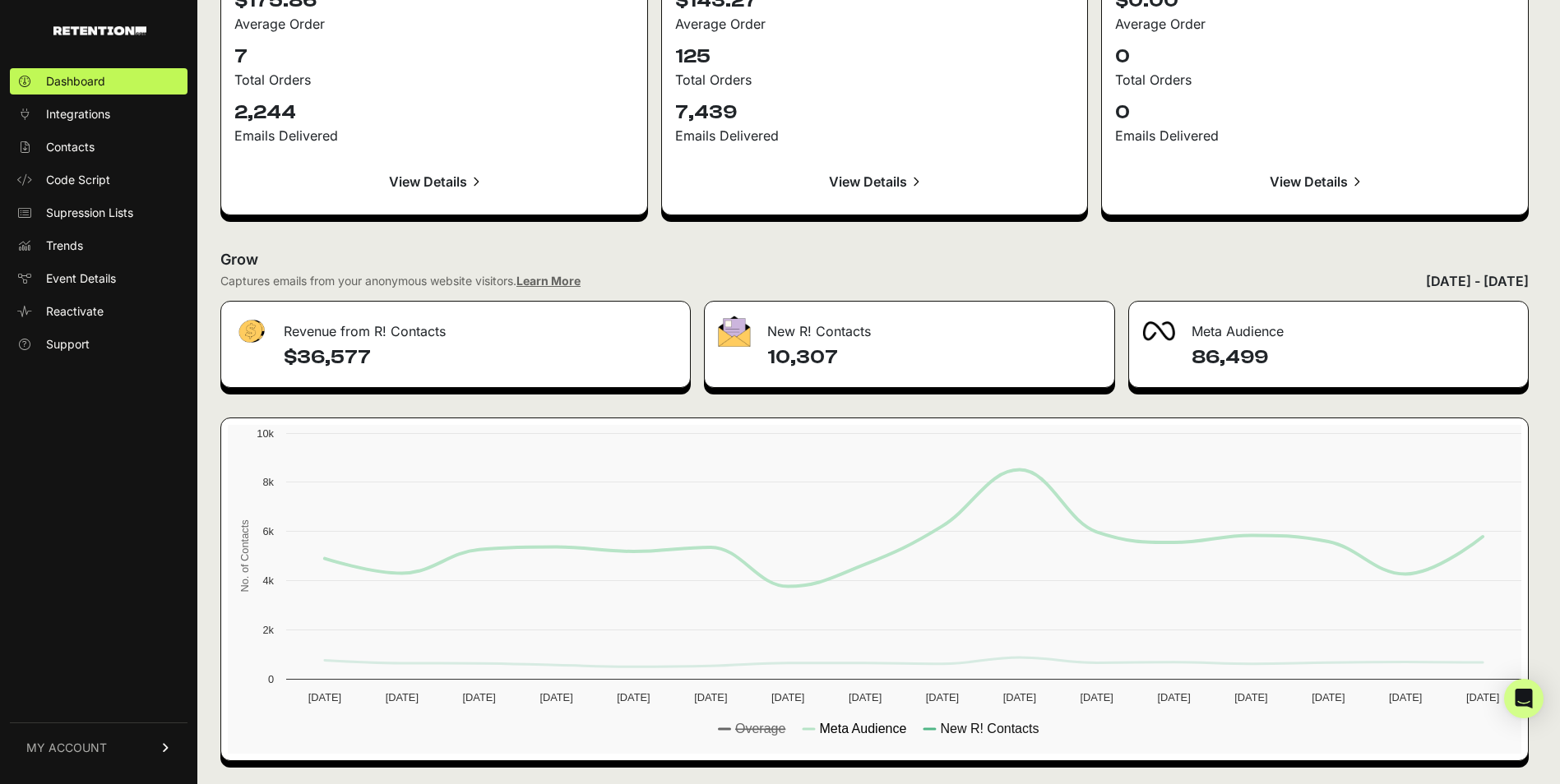
click at [840, 724] on text "Meta Audience" at bounding box center [862, 728] width 88 height 14
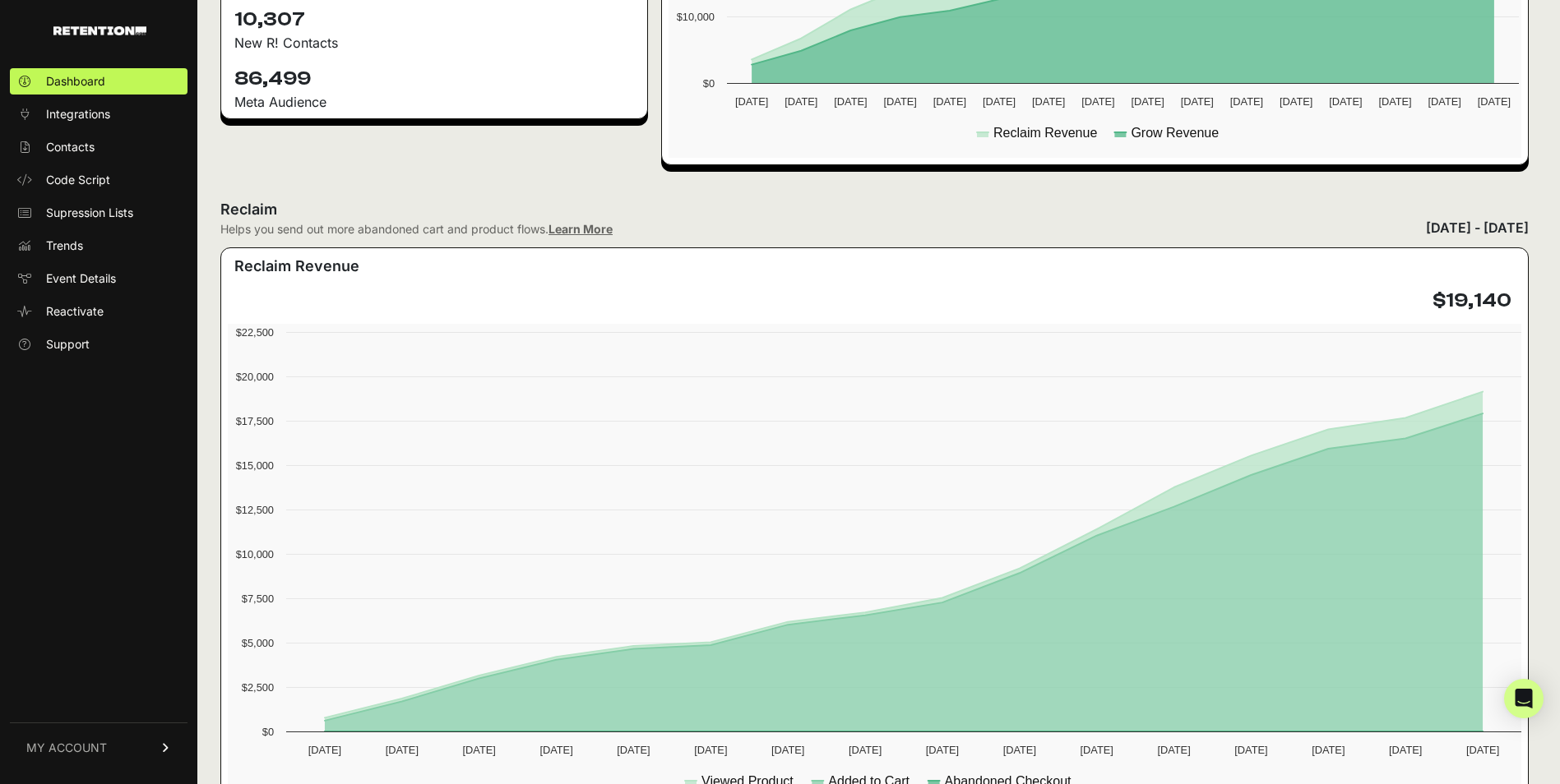
scroll to position [601, 0]
